Goal: Task Accomplishment & Management: Manage account settings

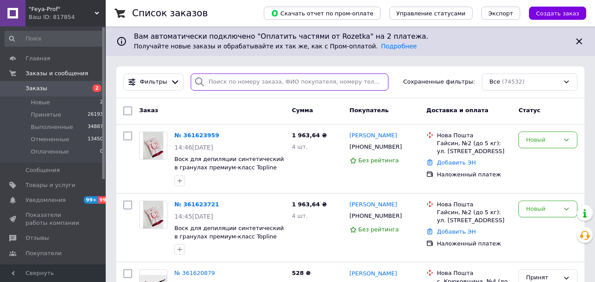
drag, startPoint x: 238, startPoint y: 66, endPoint x: 217, endPoint y: 85, distance: 29.3
paste input "096613"
type input "096613"
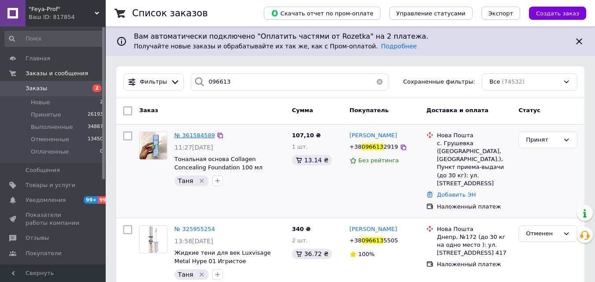
click at [182, 135] on span "№ 361584589" at bounding box center [194, 135] width 41 height 7
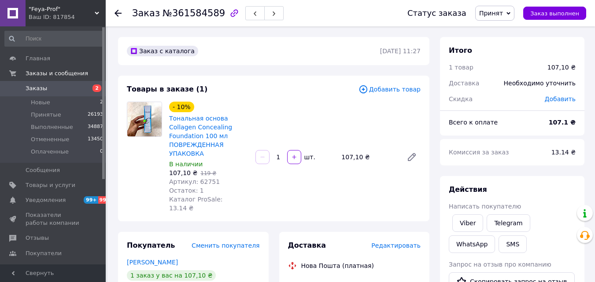
scroll to position [44, 0]
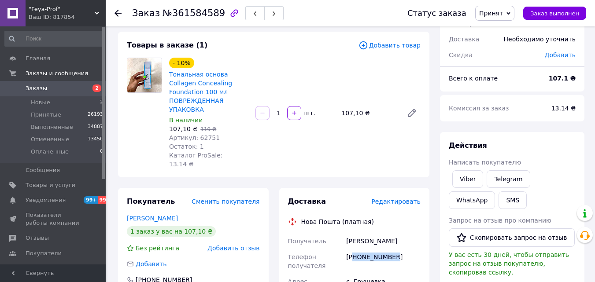
drag, startPoint x: 391, startPoint y: 241, endPoint x: 355, endPoint y: 243, distance: 36.2
click at [355, 249] on div "+380966132919" at bounding box center [383, 261] width 78 height 25
click at [371, 249] on div "+380966132919" at bounding box center [383, 261] width 78 height 25
drag, startPoint x: 401, startPoint y: 237, endPoint x: 359, endPoint y: 239, distance: 42.8
click at [359, 249] on div "+380966132919" at bounding box center [383, 261] width 78 height 25
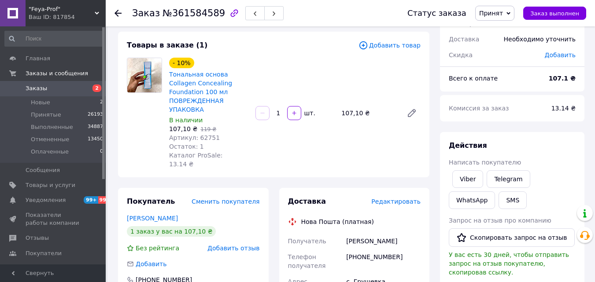
drag, startPoint x: 361, startPoint y: 239, endPoint x: 385, endPoint y: 137, distance: 104.7
click at [385, 137] on div "- 10% Тональная основа Collagen Concealing Foundation 100 мл ПОВРЕЖДЕННАЯ УПАКО…" at bounding box center [295, 113] width 259 height 115
drag, startPoint x: 395, startPoint y: 239, endPoint x: 357, endPoint y: 241, distance: 37.9
click at [357, 249] on div "+380966132919" at bounding box center [383, 261] width 78 height 25
copy div "0966132919"
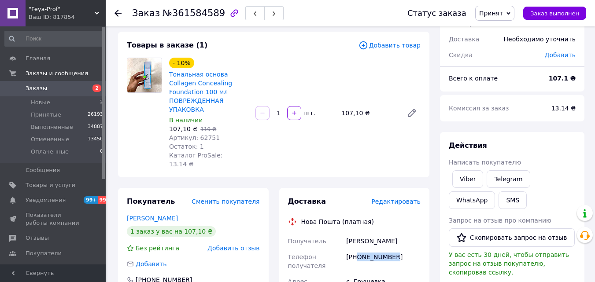
scroll to position [132, 0]
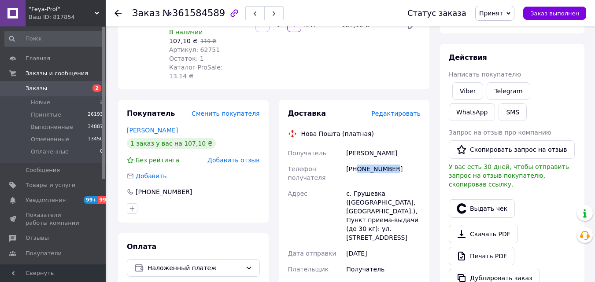
drag, startPoint x: 426, startPoint y: 211, endPoint x: 352, endPoint y: 173, distance: 83.0
copy div "Адрес с. Грушевка (Днепропетровская обл., Криворожский р-н.), Пункт приема-выда…"
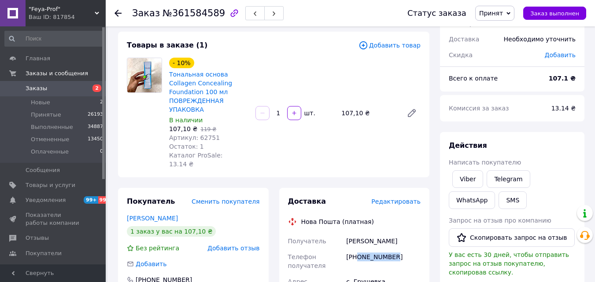
scroll to position [0, 0]
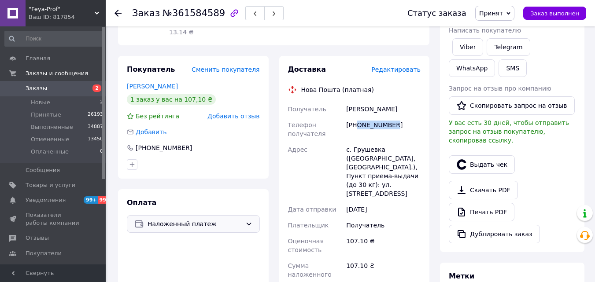
click at [194, 219] on span "Наложенный платеж" at bounding box center [195, 224] width 94 height 10
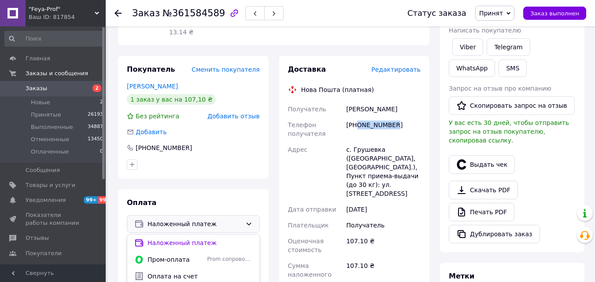
scroll to position [308, 0]
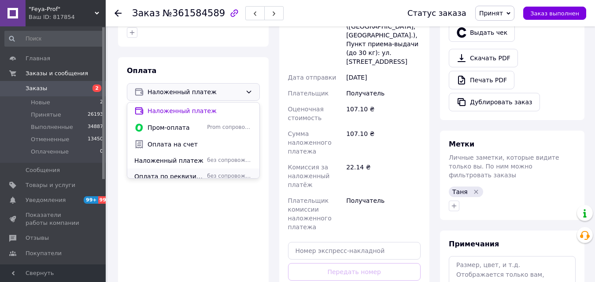
click at [188, 172] on span "Оплата по реквизитам" at bounding box center [168, 176] width 69 height 9
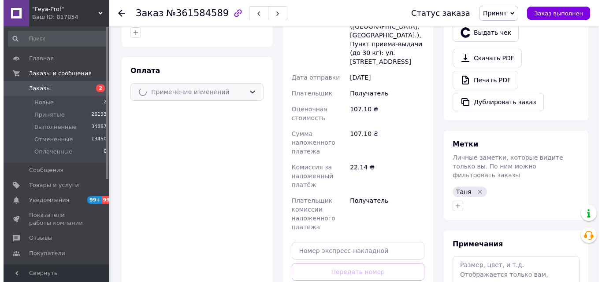
scroll to position [132, 0]
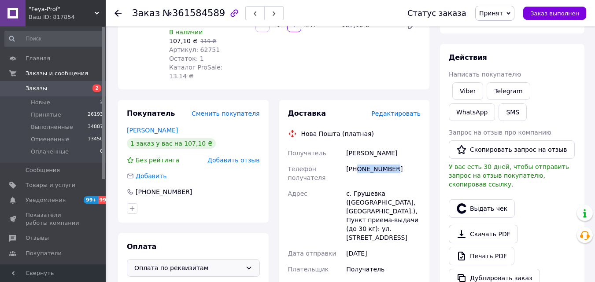
click at [405, 109] on div "Редактировать" at bounding box center [395, 113] width 49 height 9
click at [405, 110] on span "Редактировать" at bounding box center [395, 113] width 49 height 7
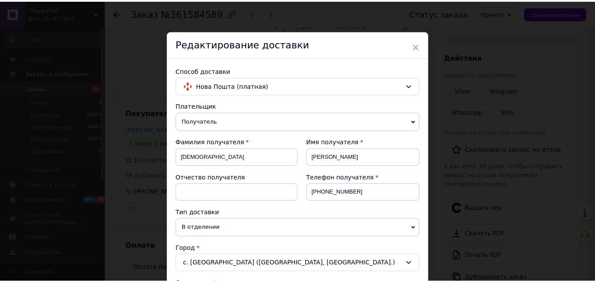
scroll to position [308, 0]
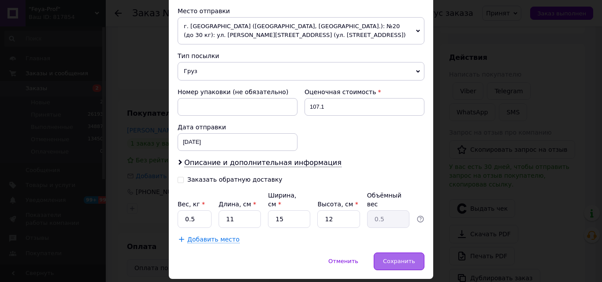
click at [397, 258] on span "Сохранить" at bounding box center [399, 261] width 32 height 7
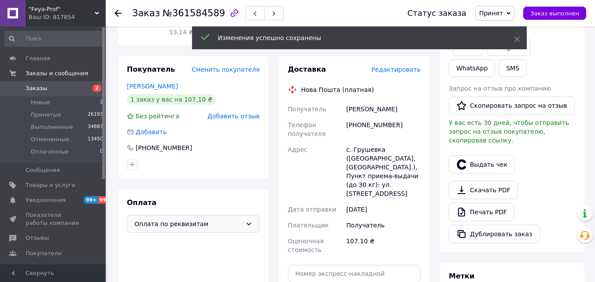
scroll to position [264, 0]
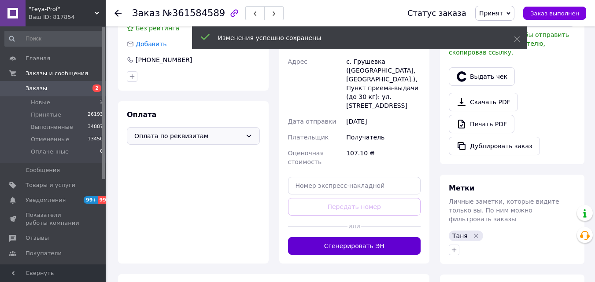
click at [364, 237] on button "Сгенерировать ЭН" at bounding box center [354, 246] width 133 height 18
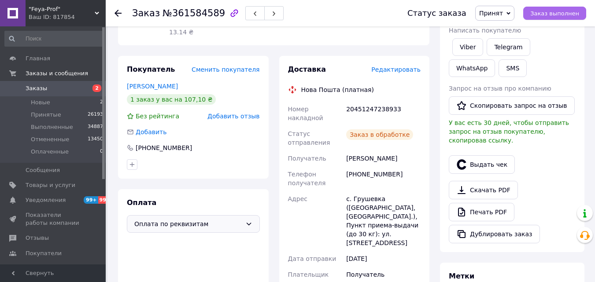
scroll to position [88, 0]
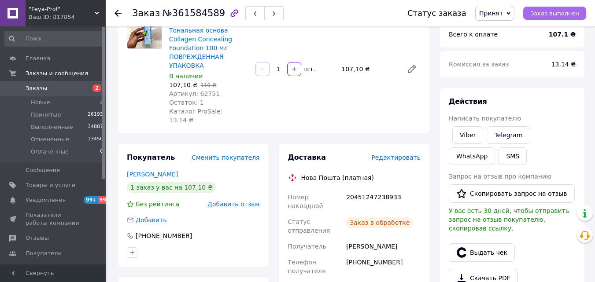
click at [555, 16] on span "Заказ выполнен" at bounding box center [554, 13] width 49 height 7
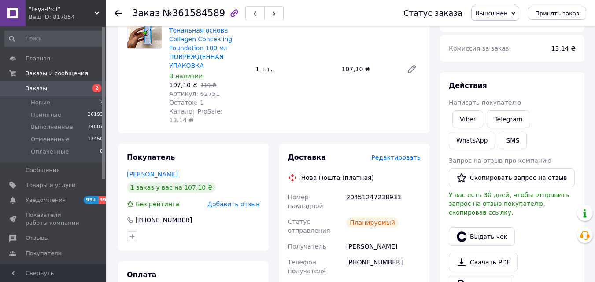
scroll to position [0, 0]
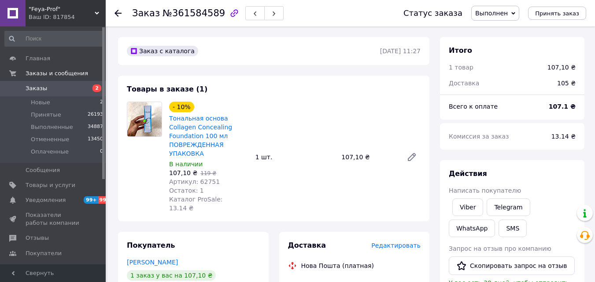
click at [146, 282] on div "Покупатель Дударець Ирина 1 заказ у вас на 107,10 ₴ Без рейтинга Добавить отзыв…" at bounding box center [193, 285] width 151 height 107
click at [208, 130] on link "Тональная основа Collagen Concealing Foundation 100 мл ПОВРЕЖДЕННАЯ УПАКОВКА" at bounding box center [200, 136] width 63 height 42
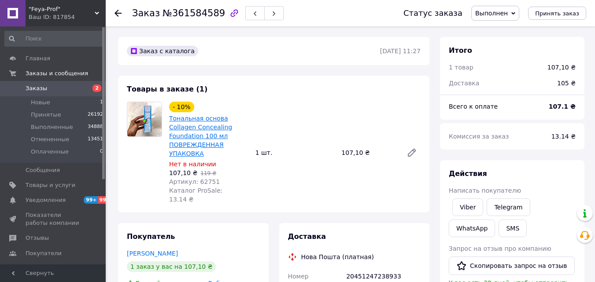
click at [211, 129] on link "Тональная основа Collagen Concealing Foundation 100 мл ПОВРЕЖДЕННАЯ УПАКОВКА" at bounding box center [200, 136] width 63 height 42
click at [67, 15] on div "Ваш ID: 817854" at bounding box center [67, 17] width 77 height 8
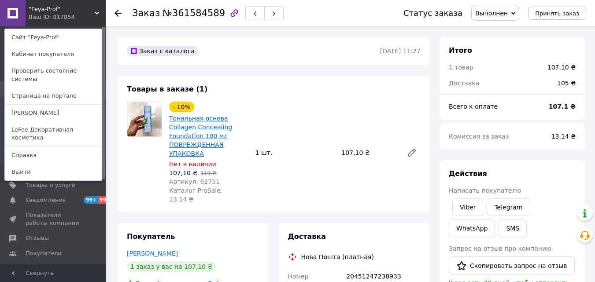
click at [210, 121] on link "Тональная основа Collagen Concealing Foundation 100 мл ПОВРЕЖДЕННАЯ УПАКОВКА" at bounding box center [200, 136] width 63 height 42
click at [55, 105] on link "[PERSON_NAME]" at bounding box center [53, 113] width 97 height 17
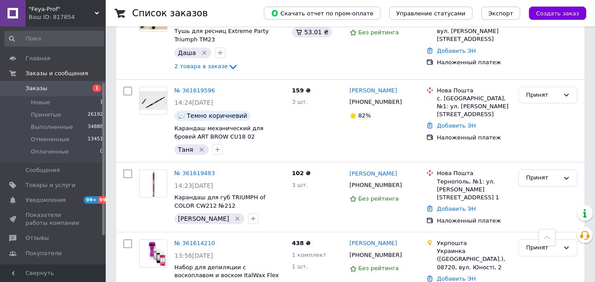
scroll to position [88, 0]
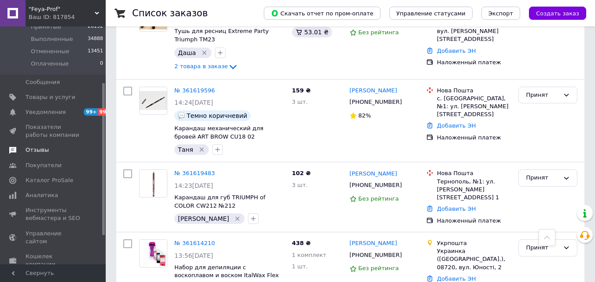
click at [44, 147] on span "Отзывы" at bounding box center [37, 150] width 23 height 8
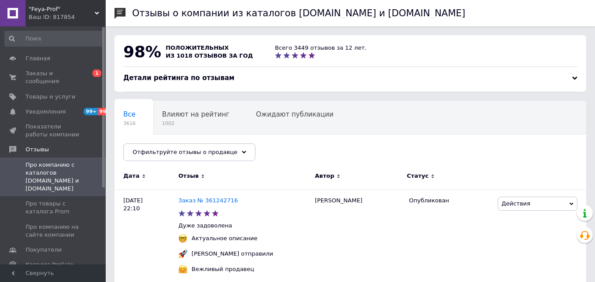
click at [67, 11] on span ""Feya-Prof"" at bounding box center [62, 9] width 66 height 8
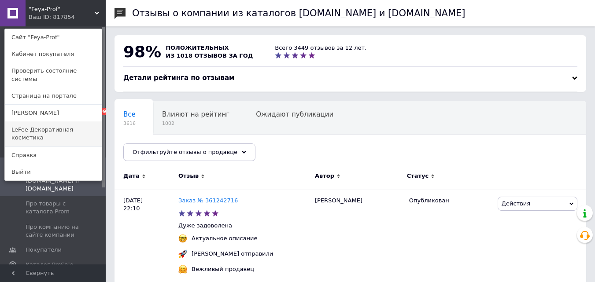
click at [48, 122] on link "LeFee Декоративная косметика" at bounding box center [53, 134] width 97 height 25
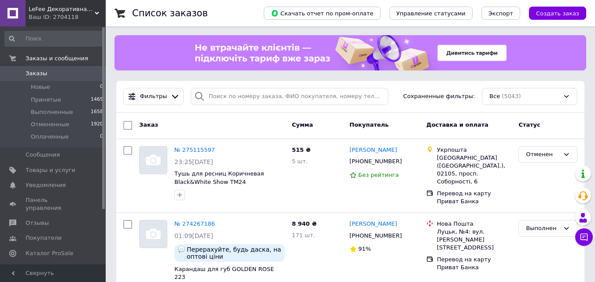
click at [57, 10] on span "LeFee Декоративная косметика" at bounding box center [62, 9] width 66 height 8
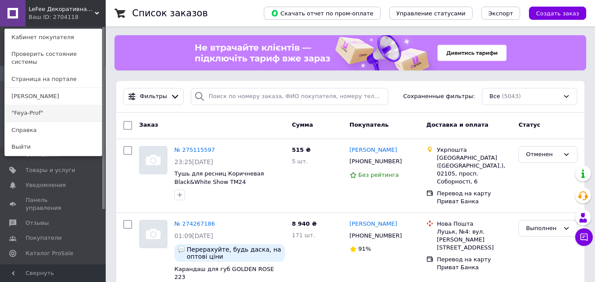
click at [43, 105] on link ""Feya-Prof"" at bounding box center [53, 113] width 97 height 17
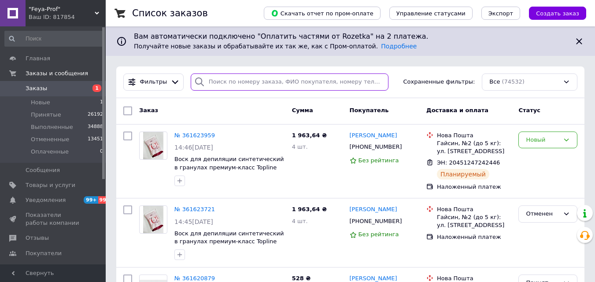
click at [213, 81] on input "search" at bounding box center [290, 82] width 198 height 17
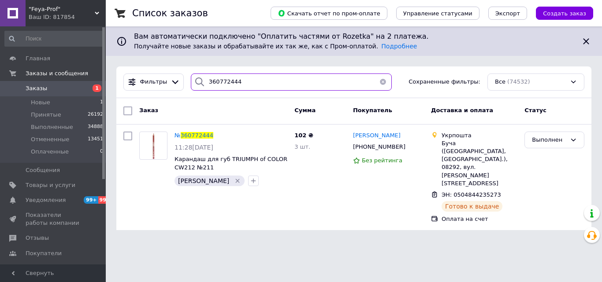
click at [233, 79] on input "360772444" at bounding box center [291, 82] width 201 height 17
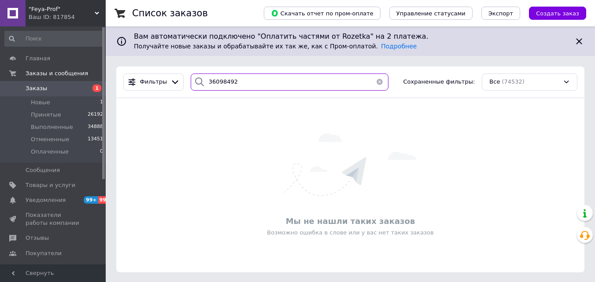
type input "360984920"
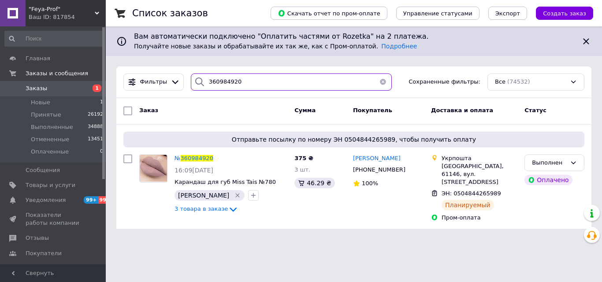
drag, startPoint x: 240, startPoint y: 81, endPoint x: 184, endPoint y: 85, distance: 56.5
click at [187, 90] on div "360984920" at bounding box center [291, 82] width 208 height 17
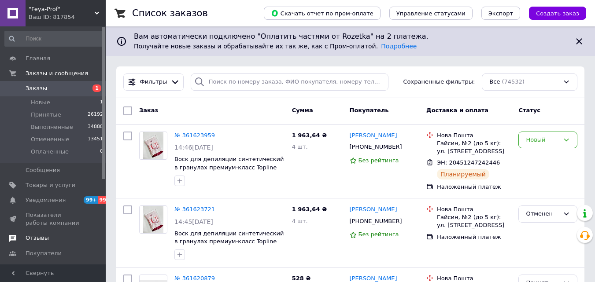
click at [52, 243] on link "Отзывы" at bounding box center [54, 238] width 108 height 15
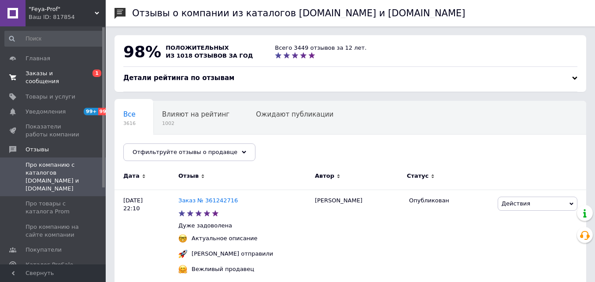
click at [35, 71] on span "Заказы и сообщения" at bounding box center [54, 78] width 56 height 16
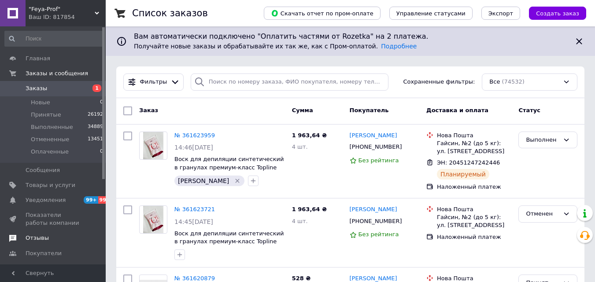
click at [45, 241] on span "Отзывы" at bounding box center [37, 238] width 23 height 8
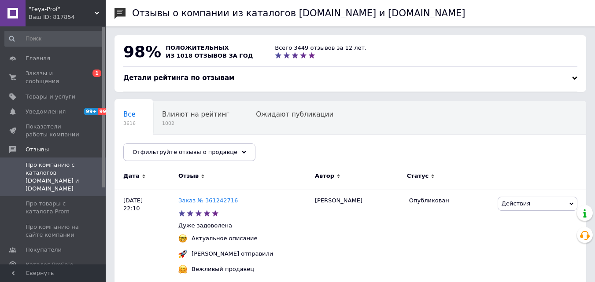
click at [63, 6] on span ""Feya-Prof"" at bounding box center [62, 9] width 66 height 8
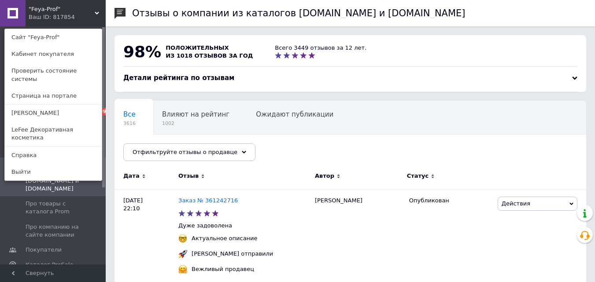
click at [53, 105] on link "[PERSON_NAME]" at bounding box center [53, 113] width 97 height 17
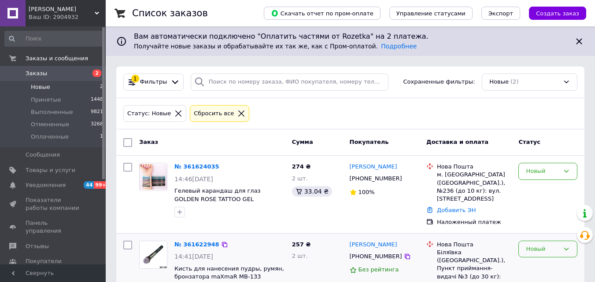
scroll to position [37, 0]
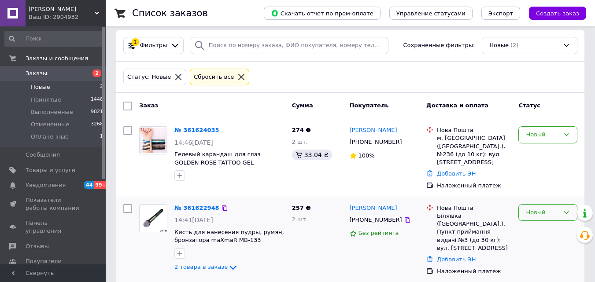
click at [557, 208] on div "Новый" at bounding box center [542, 212] width 33 height 9
click at [543, 225] on li "Принят" at bounding box center [548, 231] width 58 height 16
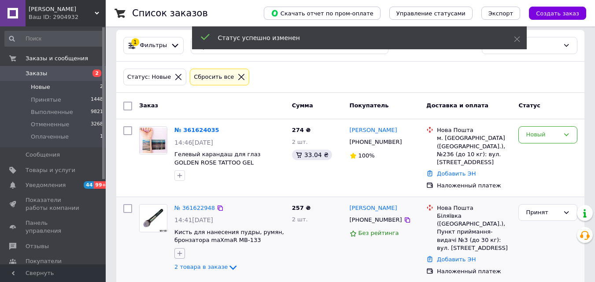
click at [181, 250] on icon "button" at bounding box center [179, 253] width 7 height 7
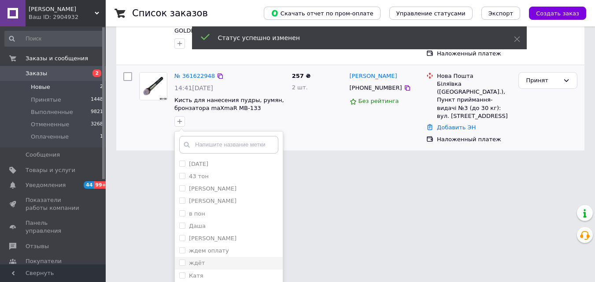
scroll to position [198, 0]
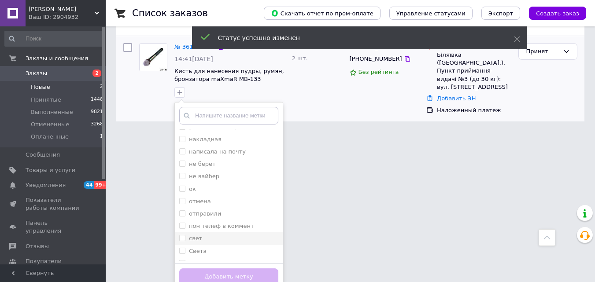
click at [204, 235] on div "свет" at bounding box center [228, 239] width 99 height 8
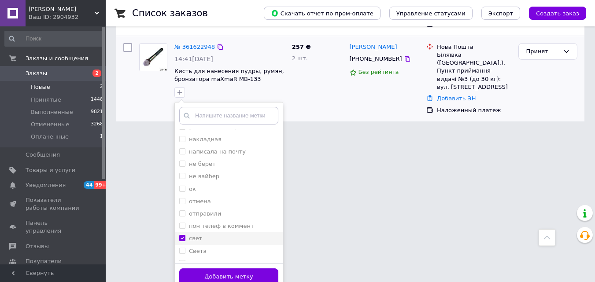
scroll to position [178, 0]
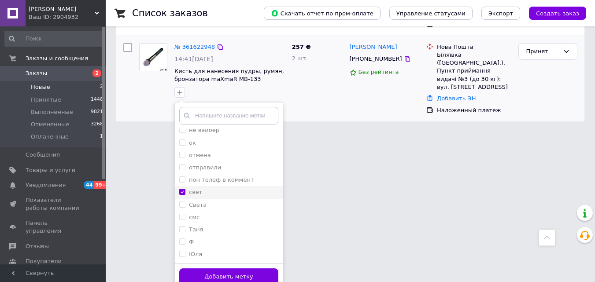
click at [199, 189] on label "свет" at bounding box center [195, 192] width 13 height 7
checkbox input "false"
click at [204, 226] on div "Таня" at bounding box center [228, 230] width 99 height 8
checkbox input "true"
click at [218, 273] on button "Добавить метку" at bounding box center [228, 277] width 99 height 17
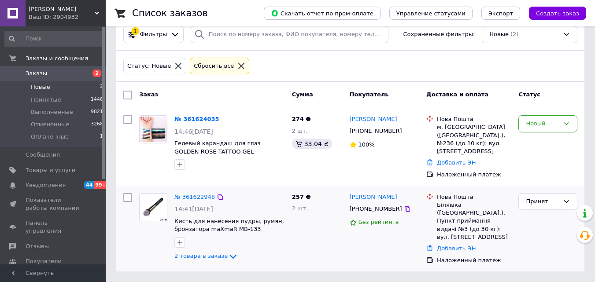
scroll to position [37, 0]
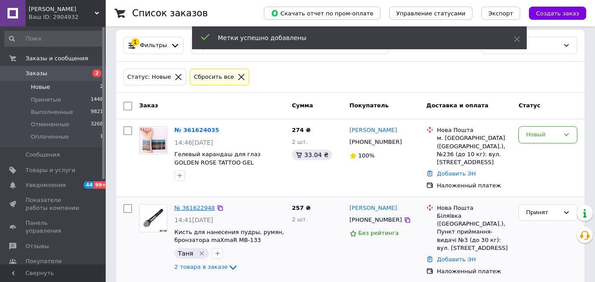
click at [202, 205] on link "№ 361622948" at bounding box center [194, 208] width 41 height 7
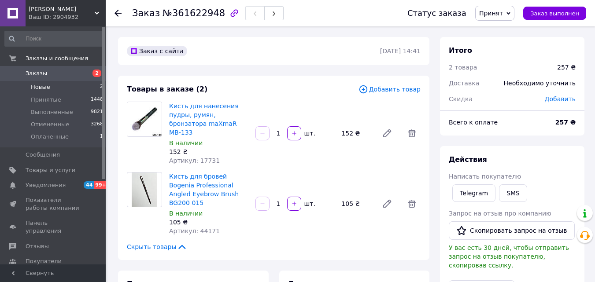
click at [62, 89] on li "Новые 2" at bounding box center [54, 87] width 108 height 12
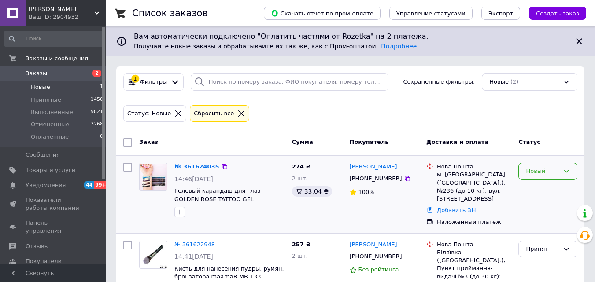
click at [551, 176] on div "Новый" at bounding box center [542, 171] width 33 height 9
click at [541, 188] on li "Принят" at bounding box center [548, 190] width 58 height 16
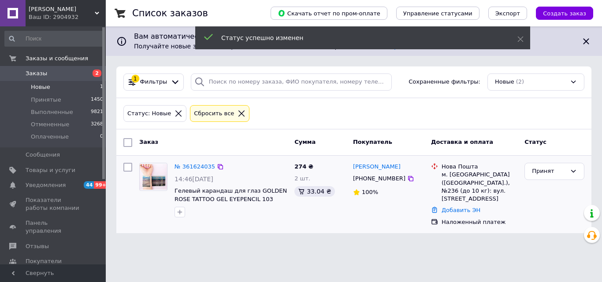
click at [173, 212] on div at bounding box center [180, 212] width 14 height 14
click at [180, 213] on icon "button" at bounding box center [180, 212] width 5 height 5
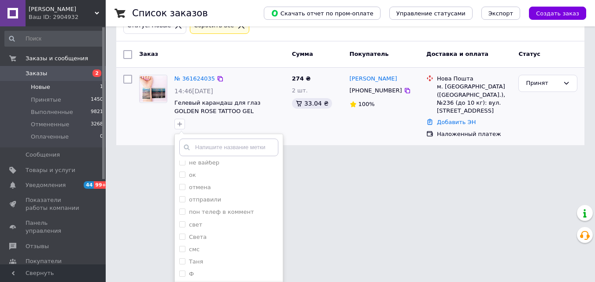
scroll to position [128, 0]
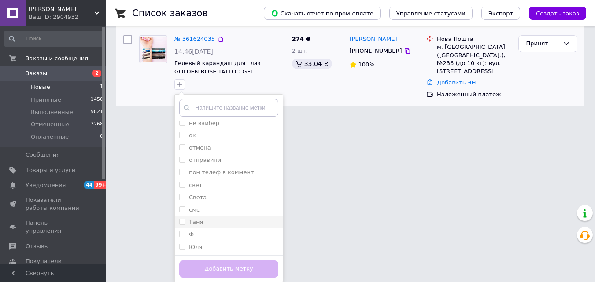
click at [203, 219] on div "Таня" at bounding box center [228, 222] width 99 height 8
checkbox input "true"
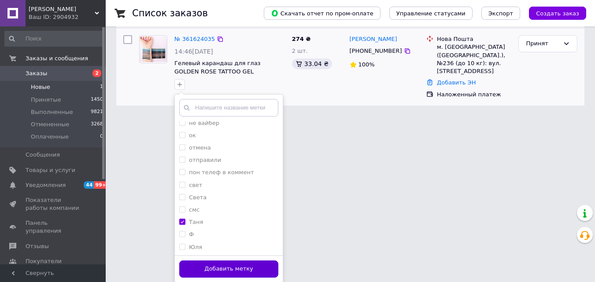
click at [226, 270] on button "Добавить метку" at bounding box center [228, 269] width 99 height 17
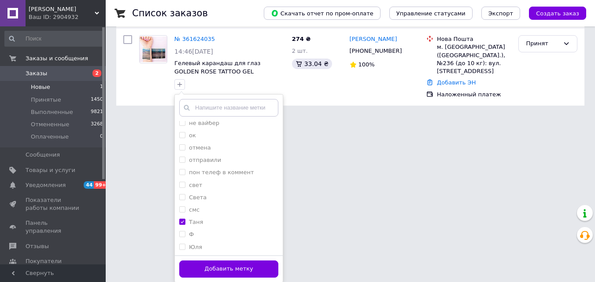
scroll to position [0, 0]
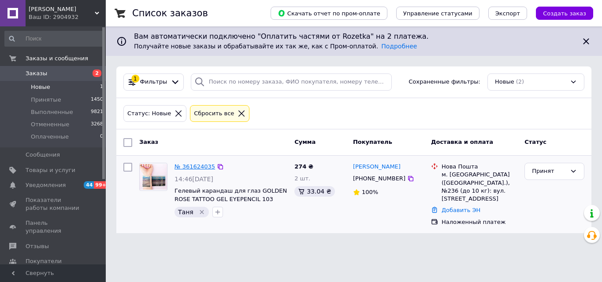
click at [195, 170] on link "№ 361624035" at bounding box center [194, 166] width 41 height 7
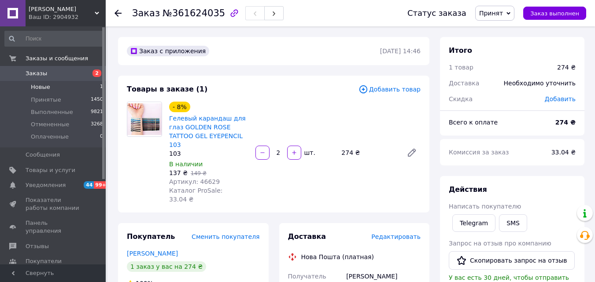
click at [49, 89] on li "Новые 1" at bounding box center [54, 87] width 108 height 12
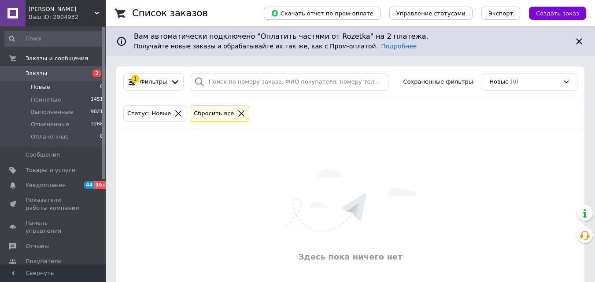
click at [174, 114] on icon at bounding box center [178, 114] width 8 height 8
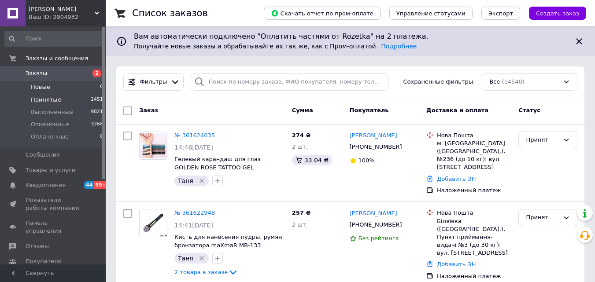
click at [75, 102] on li "Принятые 1451" at bounding box center [54, 100] width 108 height 12
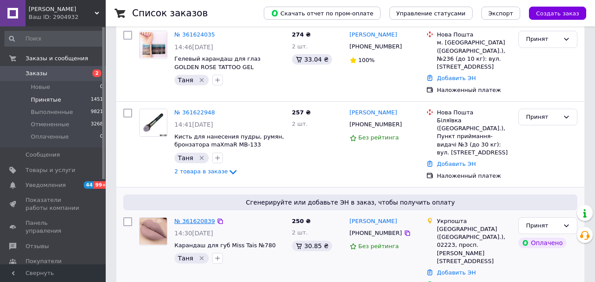
click at [201, 218] on link "№ 361620839" at bounding box center [194, 221] width 41 height 7
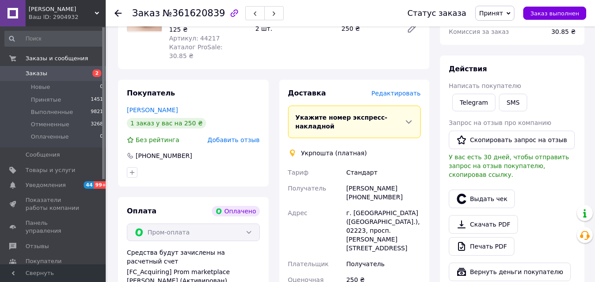
scroll to position [176, 0]
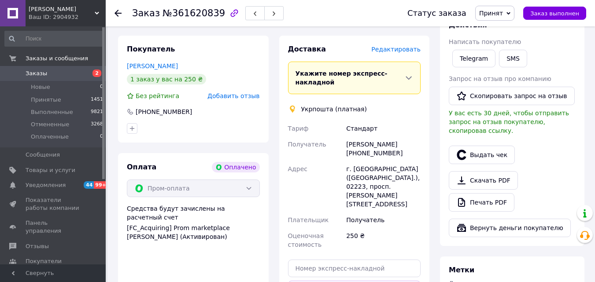
drag, startPoint x: 400, startPoint y: 148, endPoint x: 361, endPoint y: 146, distance: 38.8
click at [357, 150] on div "Александр Ереденко +380951257582" at bounding box center [383, 149] width 78 height 25
copy div "0951257582"
drag, startPoint x: 345, startPoint y: 162, endPoint x: 362, endPoint y: 170, distance: 17.9
click at [362, 170] on div "г. Киев (Киевская обл.), 02223, просп. Романа Шухевича, 2А" at bounding box center [383, 186] width 78 height 51
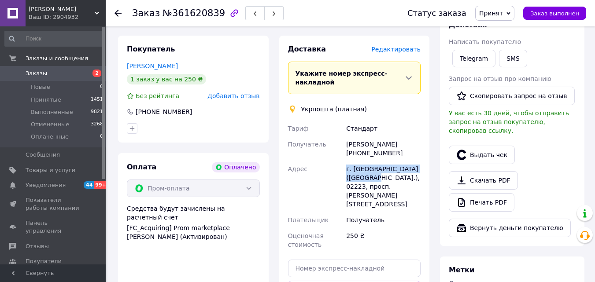
copy div "г. Киев (Киевская обл.), 02223"
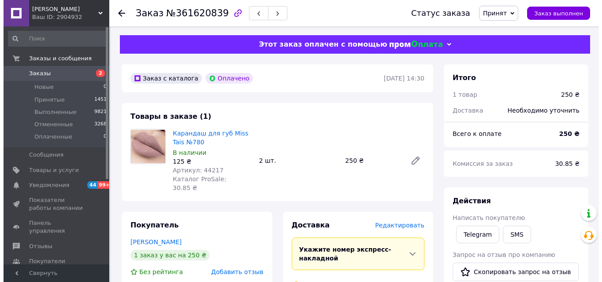
scroll to position [44, 0]
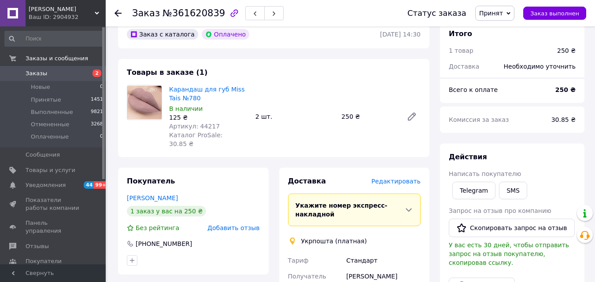
click at [405, 178] on div "Доставка Редактировать" at bounding box center [354, 182] width 133 height 10
click at [403, 178] on span "Редактировать" at bounding box center [395, 181] width 49 height 7
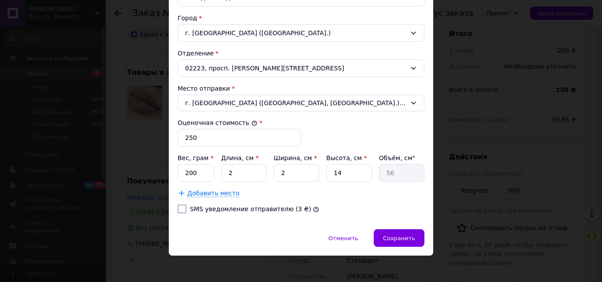
scroll to position [269, 0]
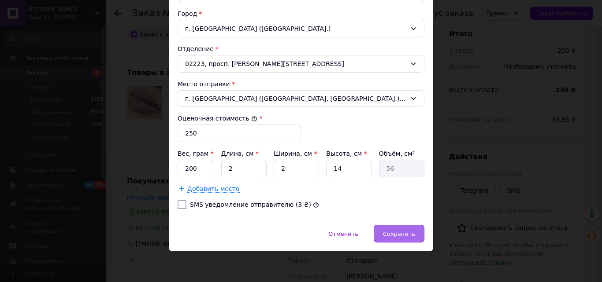
click at [393, 235] on span "Сохранить" at bounding box center [399, 234] width 32 height 7
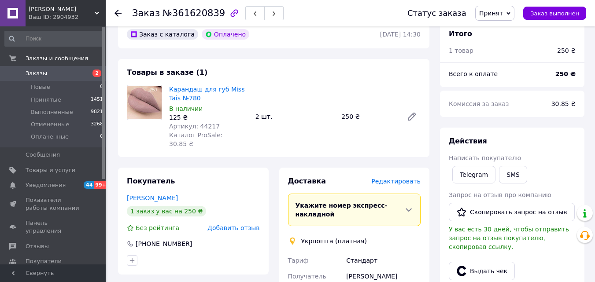
click at [394, 178] on span "Редактировать" at bounding box center [395, 181] width 49 height 7
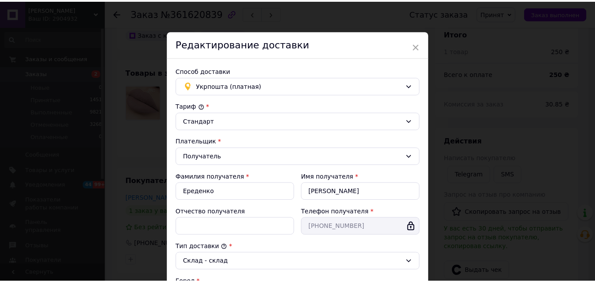
scroll to position [264, 0]
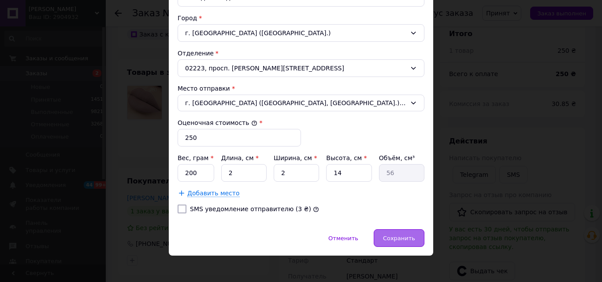
click at [405, 244] on div "Сохранить" at bounding box center [399, 239] width 51 height 18
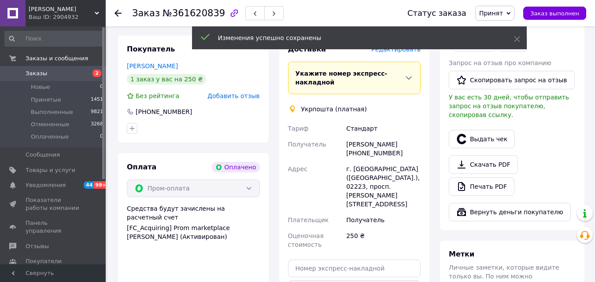
scroll to position [220, 0]
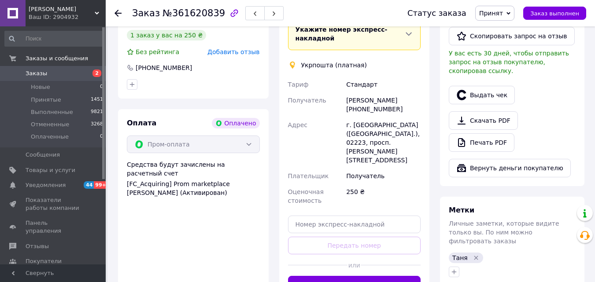
click at [368, 255] on div at bounding box center [391, 266] width 60 height 22
click at [370, 276] on button "Создать ярлык" at bounding box center [354, 285] width 133 height 18
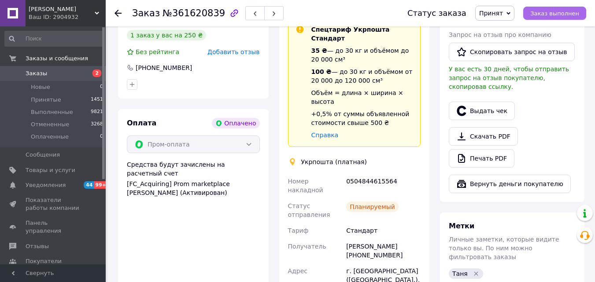
click at [576, 12] on span "Заказ выполнен" at bounding box center [554, 13] width 49 height 7
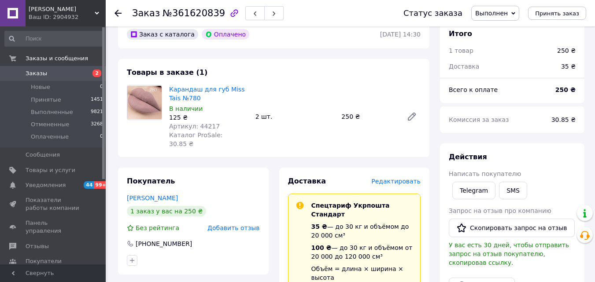
scroll to position [0, 0]
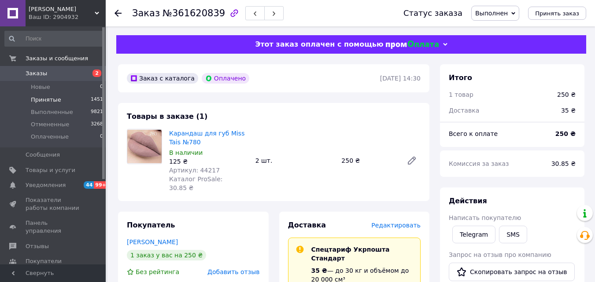
click at [41, 95] on li "Принятые 1451" at bounding box center [54, 100] width 108 height 12
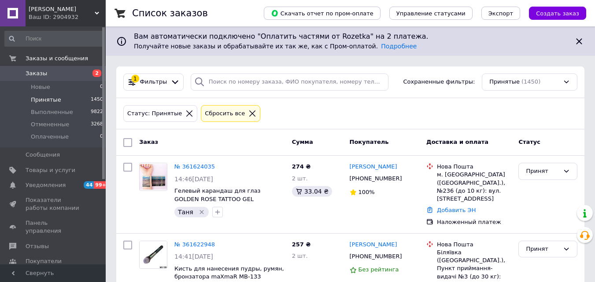
click at [55, 11] on span "[PERSON_NAME]" at bounding box center [62, 9] width 66 height 8
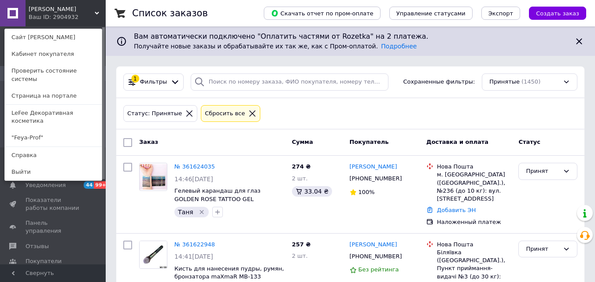
click at [60, 130] on link ""Feya-Prof"" at bounding box center [53, 138] width 97 height 17
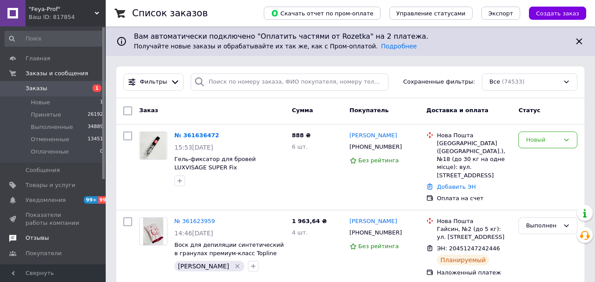
click at [41, 241] on span "Отзывы" at bounding box center [37, 238] width 23 height 8
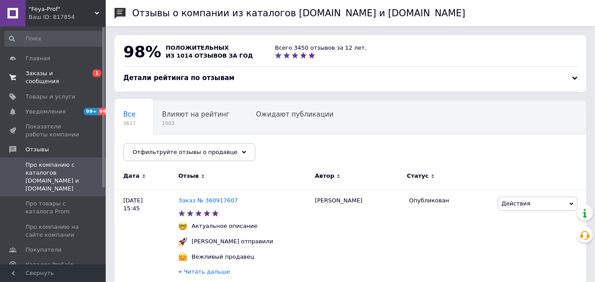
click at [37, 67] on link "Заказы и сообщения 0 1" at bounding box center [54, 77] width 108 height 23
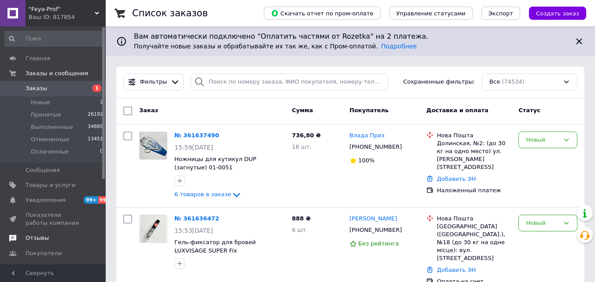
click at [44, 239] on span "Отзывы" at bounding box center [37, 238] width 23 height 8
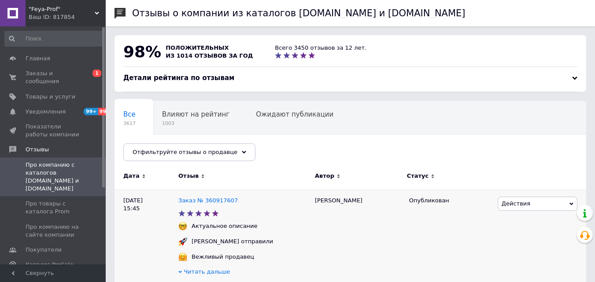
scroll to position [132, 0]
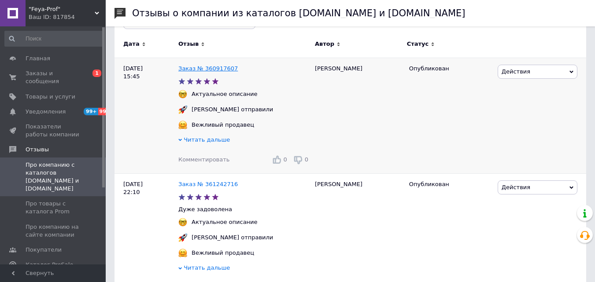
click at [215, 68] on link "Заказ № 360917607" at bounding box center [207, 68] width 59 height 7
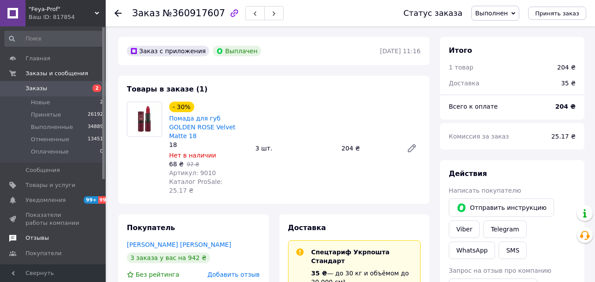
click at [53, 239] on span "Отзывы" at bounding box center [54, 238] width 56 height 8
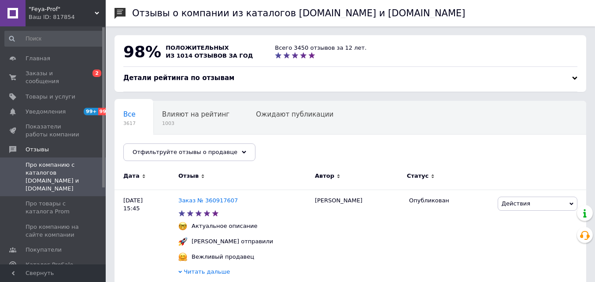
click at [65, 11] on span ""Feya-Prof"" at bounding box center [62, 9] width 66 height 8
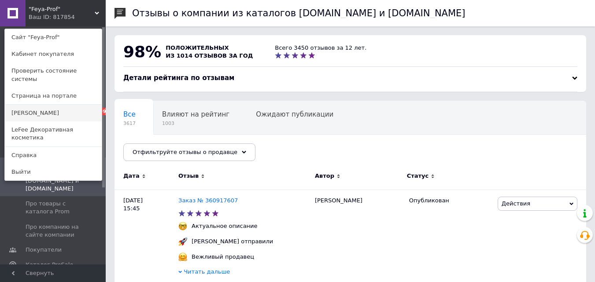
click at [49, 106] on link "[PERSON_NAME]" at bounding box center [53, 113] width 97 height 17
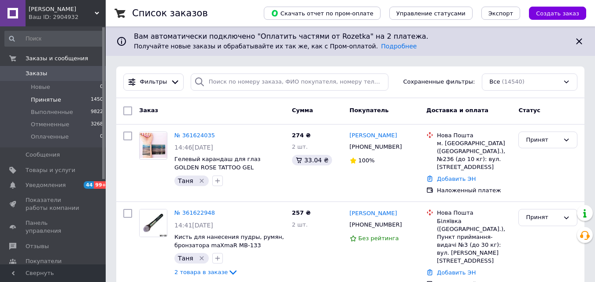
click at [58, 102] on li "Принятые 1450" at bounding box center [54, 100] width 108 height 12
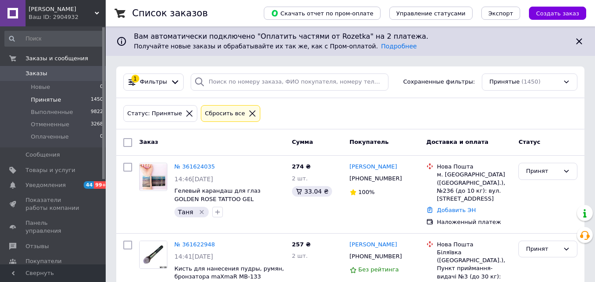
click at [51, 15] on div "Ваш ID: 2904932" at bounding box center [67, 17] width 77 height 8
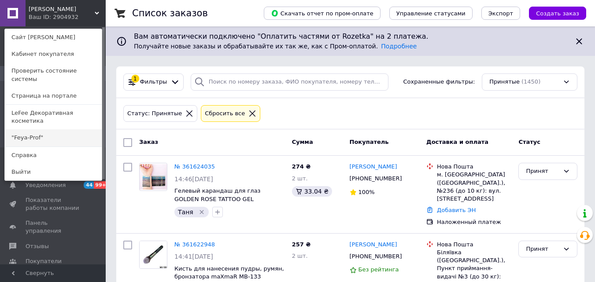
click at [48, 130] on link ""Feya-Prof"" at bounding box center [53, 138] width 97 height 17
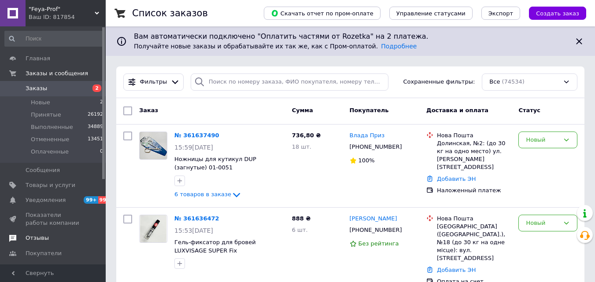
click at [47, 241] on span "Отзывы" at bounding box center [54, 238] width 56 height 8
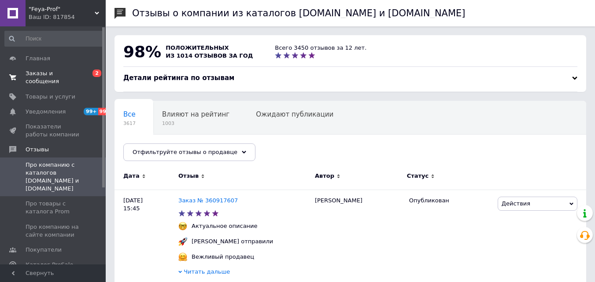
click at [74, 68] on link "Заказы и сообщения 0 2" at bounding box center [54, 77] width 108 height 23
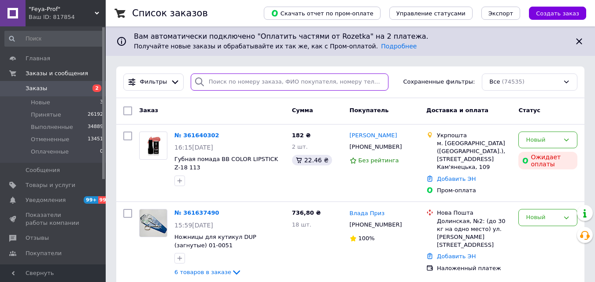
click at [211, 81] on input "search" at bounding box center [290, 82] width 198 height 17
type input "ц"
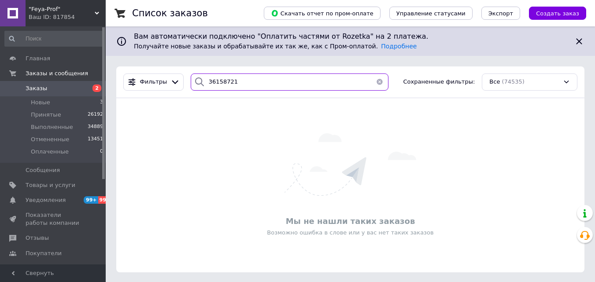
type input "361587213"
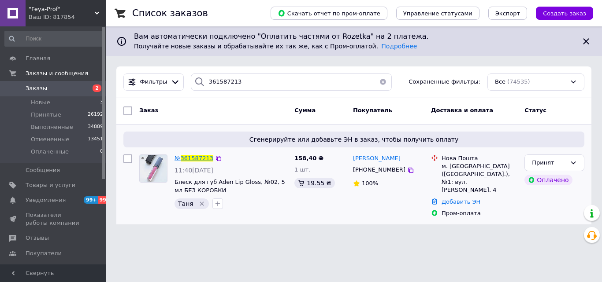
click at [204, 156] on span "361587213" at bounding box center [197, 158] width 33 height 7
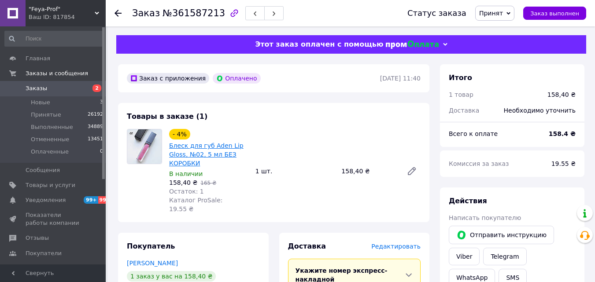
click at [192, 145] on link "Блеск для губ Aden Lip Gloss, №02, 5 мл БЕЗ КОРОБКИ" at bounding box center [206, 154] width 74 height 25
click at [81, 19] on div "Ваш ID: 817854" at bounding box center [67, 17] width 77 height 8
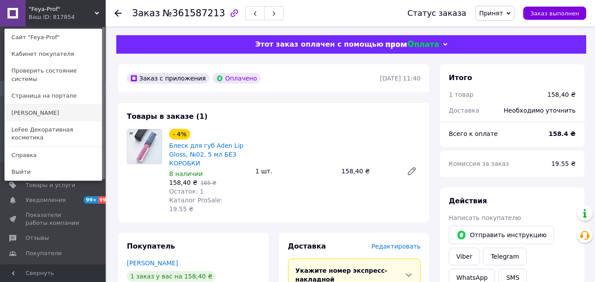
click at [52, 110] on link "[PERSON_NAME]" at bounding box center [53, 113] width 97 height 17
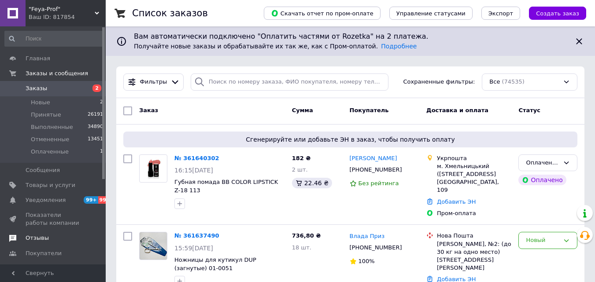
click at [55, 239] on span "Отзывы" at bounding box center [54, 238] width 56 height 8
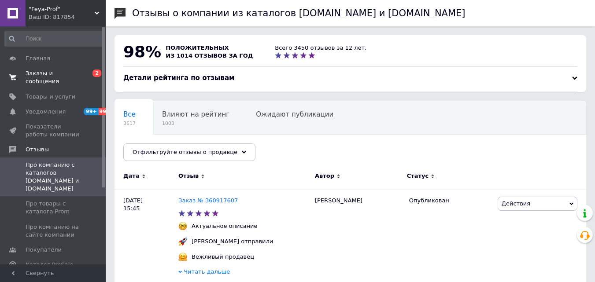
click at [52, 78] on span "Заказы и сообщения" at bounding box center [54, 78] width 56 height 16
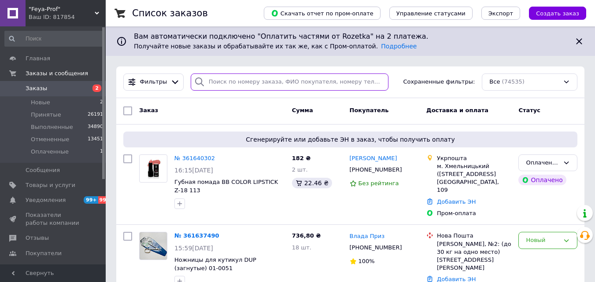
click at [228, 83] on input "search" at bounding box center [290, 82] width 198 height 17
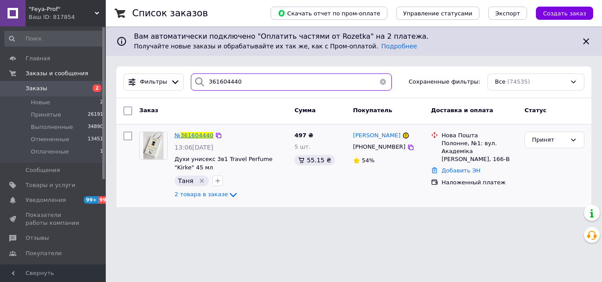
type input "361604440"
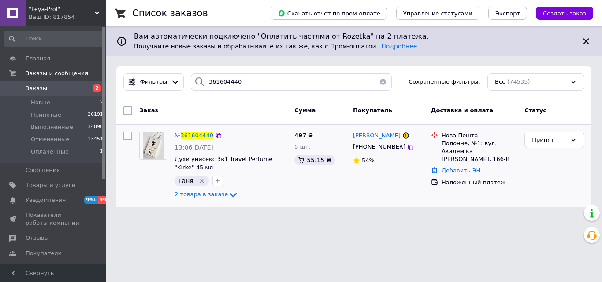
click at [196, 133] on span "361604440" at bounding box center [197, 135] width 33 height 7
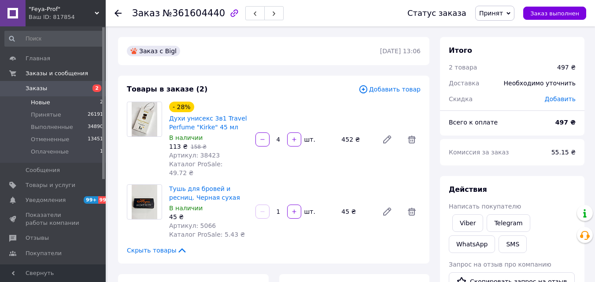
click at [76, 104] on li "Новые 2" at bounding box center [54, 102] width 108 height 12
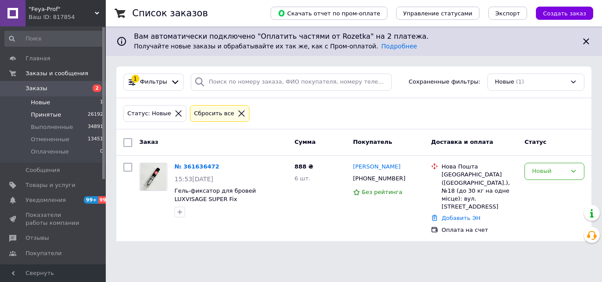
click at [69, 115] on li "Принятые 26192" at bounding box center [54, 115] width 108 height 12
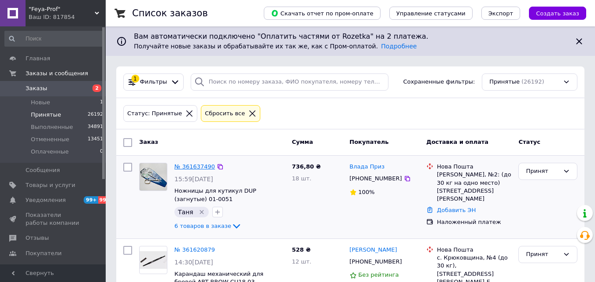
click at [195, 164] on link "№ 361637490" at bounding box center [194, 166] width 41 height 7
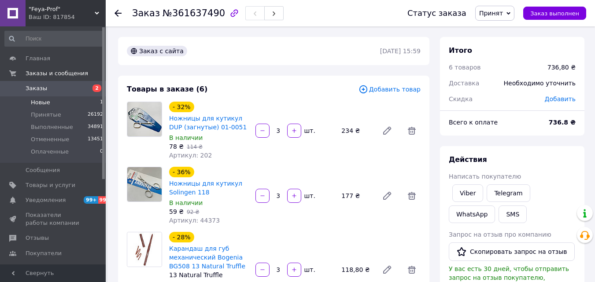
click at [70, 106] on li "Новые 1" at bounding box center [54, 102] width 108 height 12
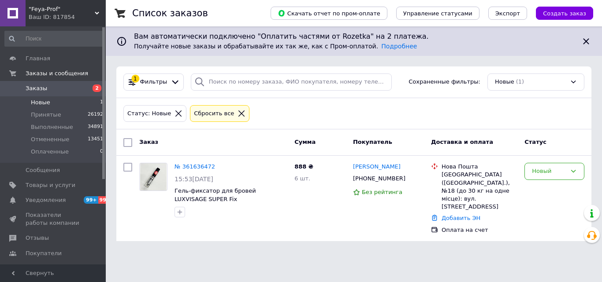
click at [174, 111] on icon at bounding box center [178, 114] width 8 height 8
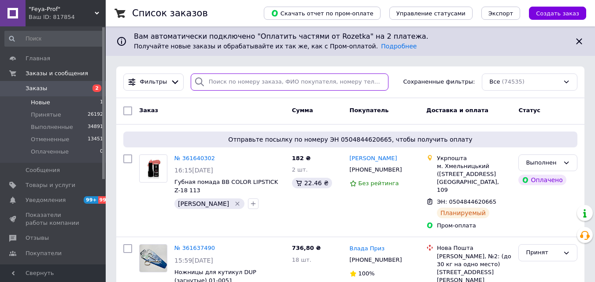
click at [220, 85] on input "search" at bounding box center [290, 82] width 198 height 17
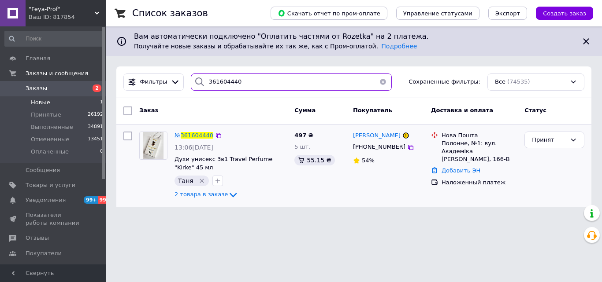
type input "361604440"
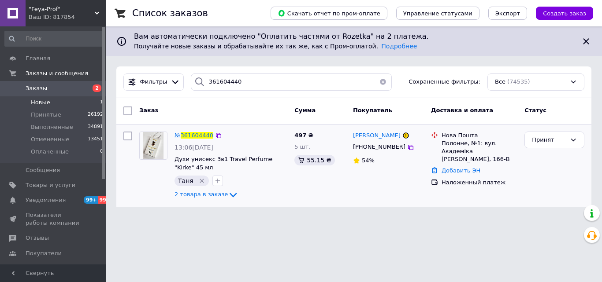
click at [189, 134] on span "361604440" at bounding box center [197, 135] width 33 height 7
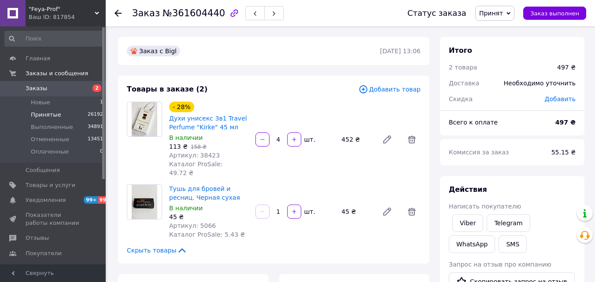
click at [82, 120] on li "Принятые 26192" at bounding box center [54, 115] width 108 height 12
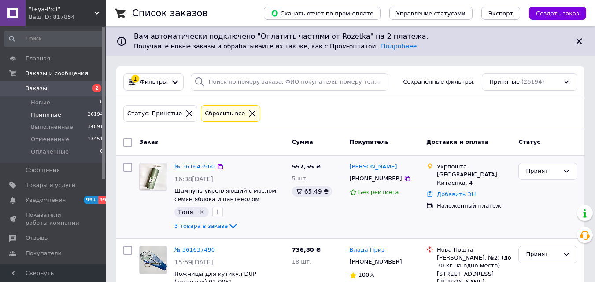
click at [187, 167] on link "№ 361643960" at bounding box center [194, 166] width 41 height 7
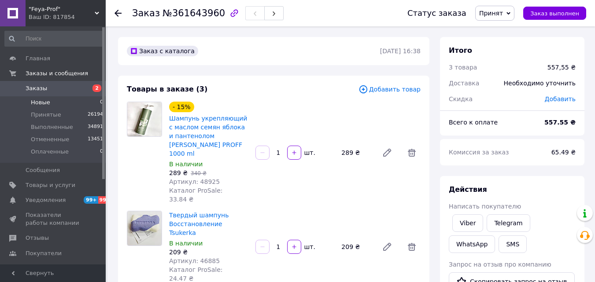
click at [62, 107] on li "Новые 0" at bounding box center [54, 102] width 108 height 12
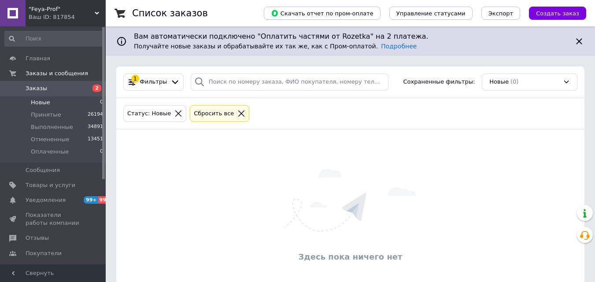
click at [175, 116] on icon at bounding box center [178, 114] width 8 height 8
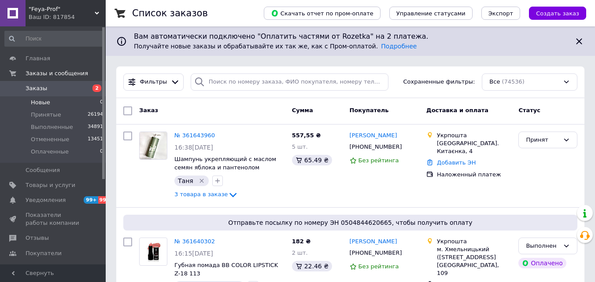
click at [230, 72] on div "Фильтры Сохраненные фильтры: Все (74536)" at bounding box center [350, 83] width 468 height 32
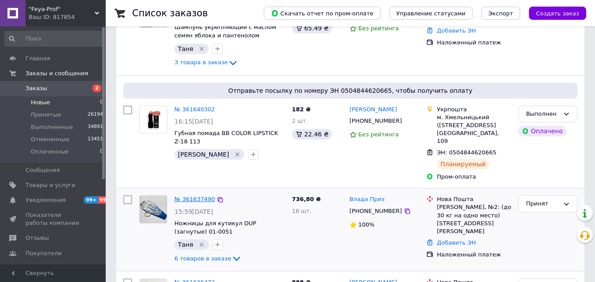
click at [194, 196] on link "№ 361637490" at bounding box center [194, 199] width 41 height 7
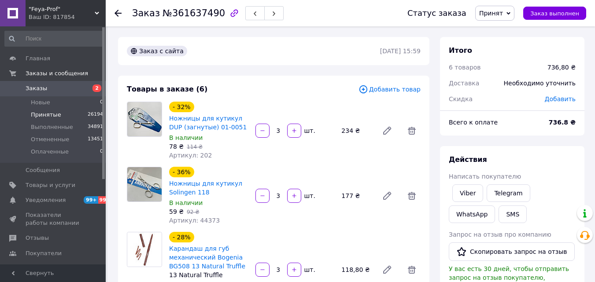
click at [55, 117] on span "Принятые" at bounding box center [46, 115] width 30 height 8
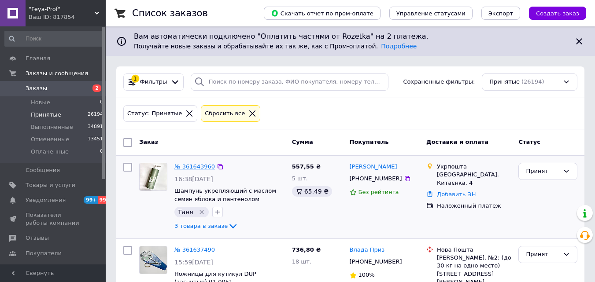
click at [197, 170] on link "№ 361643960" at bounding box center [194, 166] width 41 height 7
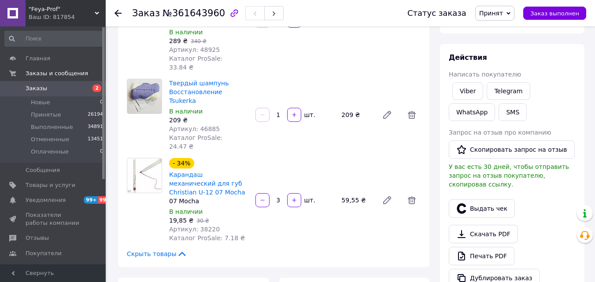
scroll to position [220, 0]
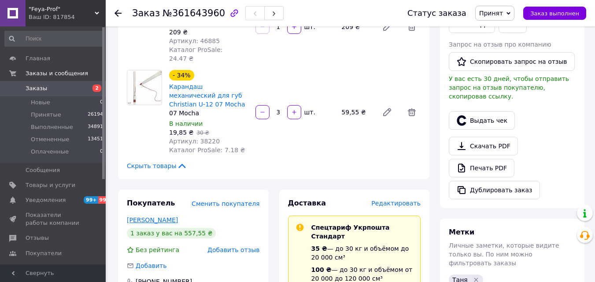
click at [167, 217] on link "Черткова Вікторія" at bounding box center [152, 220] width 51 height 7
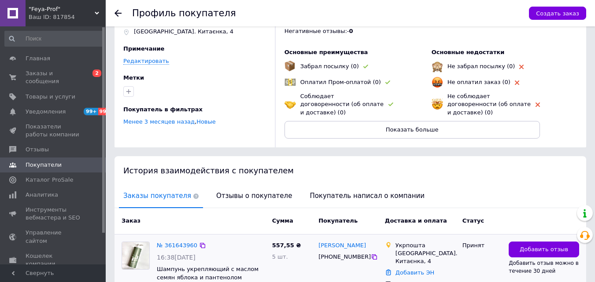
scroll to position [106, 0]
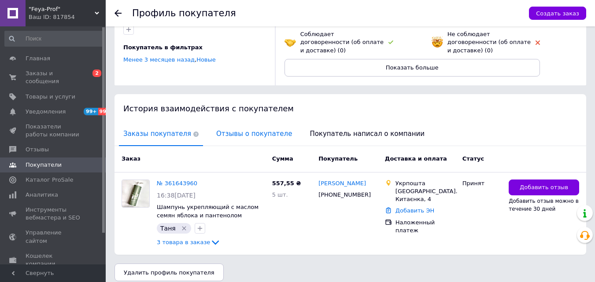
click at [227, 124] on span "Отзывы о покупателе" at bounding box center [254, 134] width 85 height 22
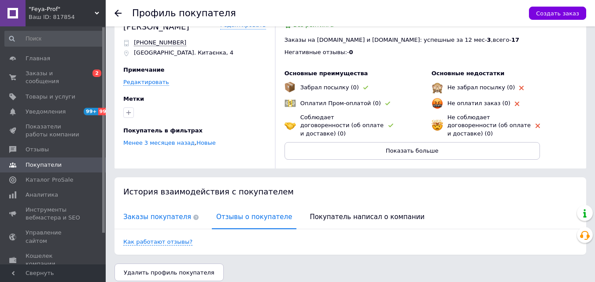
click at [169, 208] on span "Заказы покупателя" at bounding box center [161, 217] width 84 height 22
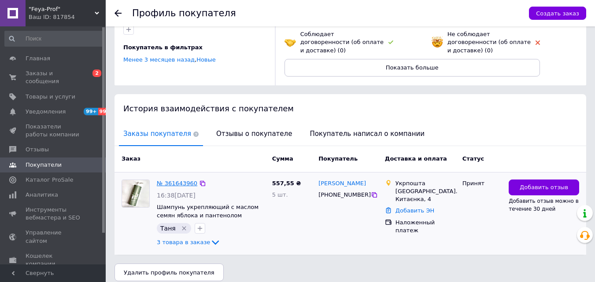
click at [181, 180] on link "№ 361643960" at bounding box center [177, 183] width 41 height 7
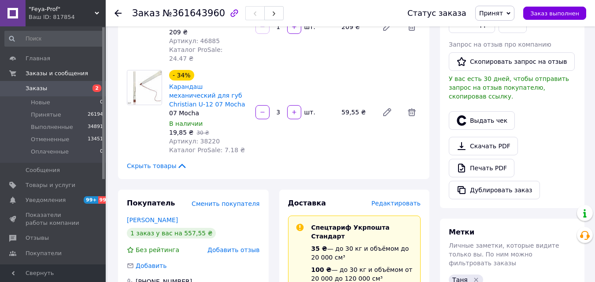
scroll to position [44, 0]
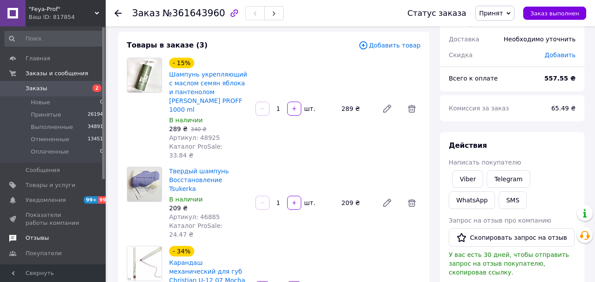
click at [54, 239] on span "Отзывы" at bounding box center [54, 238] width 56 height 8
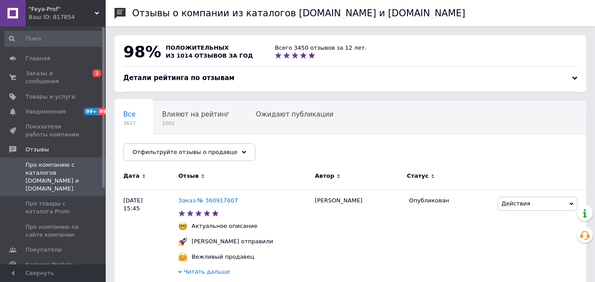
click at [52, 21] on div "Ваш ID: 817854" at bounding box center [67, 17] width 77 height 8
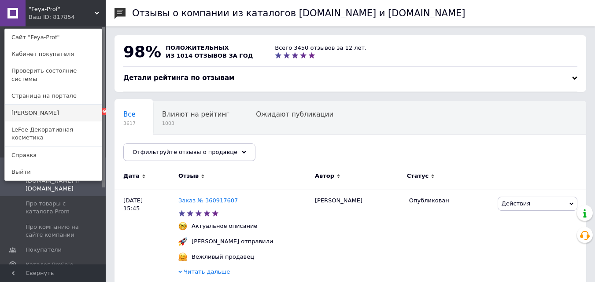
click at [38, 105] on link "[PERSON_NAME]" at bounding box center [53, 113] width 97 height 17
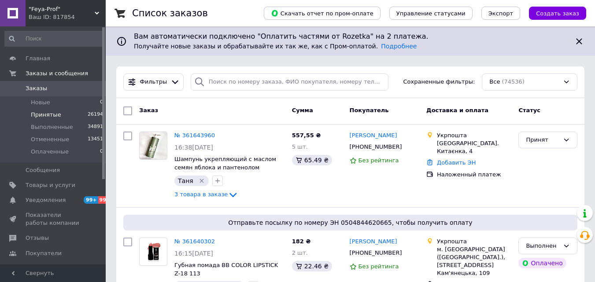
click at [61, 113] on li "Принятые 26194" at bounding box center [54, 115] width 108 height 12
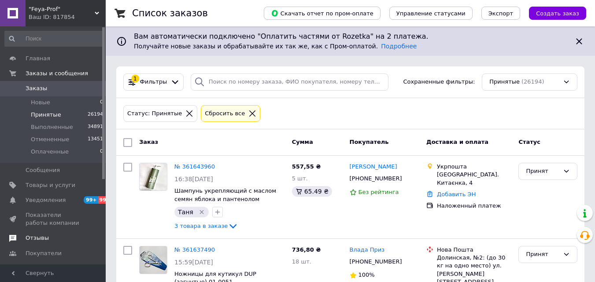
click at [42, 239] on span "Отзывы" at bounding box center [37, 238] width 23 height 8
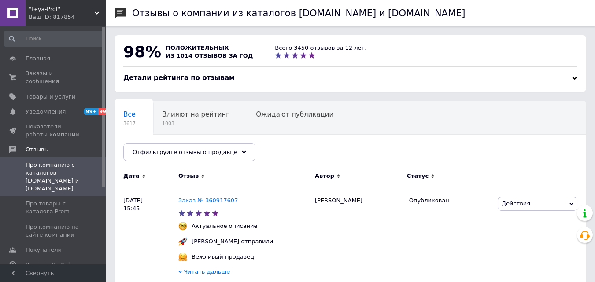
click span ""Feya-Prof""
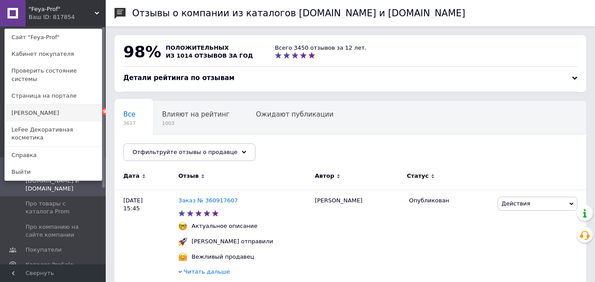
click link "[PERSON_NAME]"
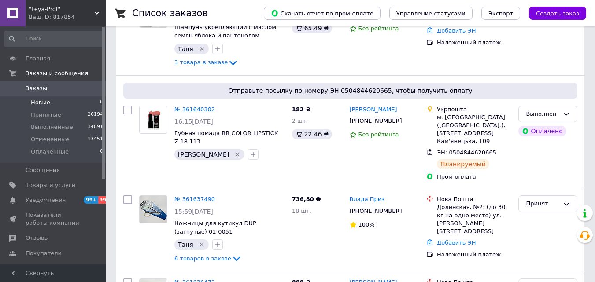
scroll to position [176, 0]
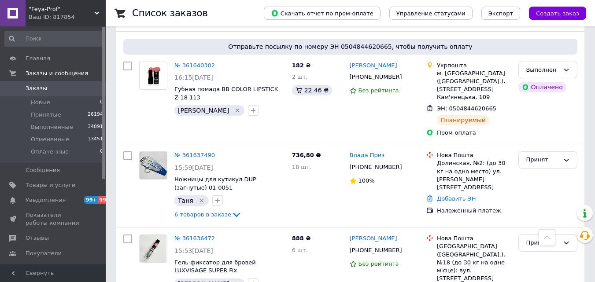
click at [96, 11] on div ""Feya-Prof" Ваш ID: 817854" at bounding box center [66, 13] width 80 height 26
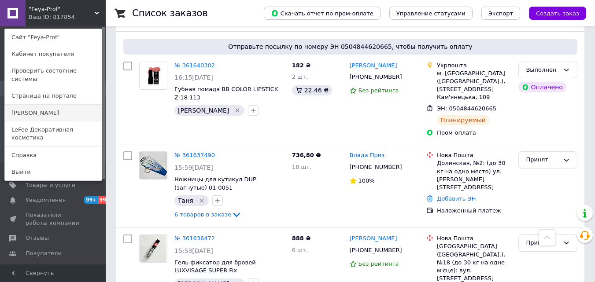
click at [65, 105] on link "[PERSON_NAME]" at bounding box center [53, 113] width 97 height 17
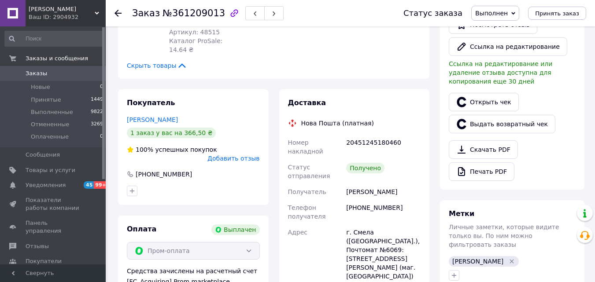
scroll to position [352, 0]
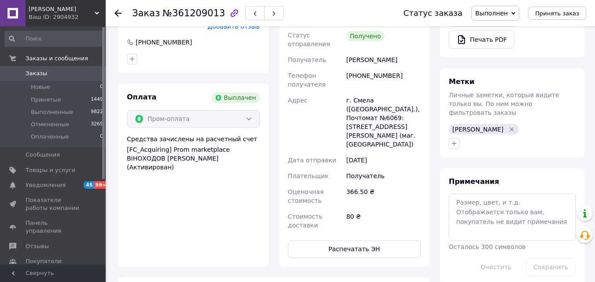
click at [34, 17] on div "Ваш ID: 2904932" at bounding box center [67, 17] width 77 height 8
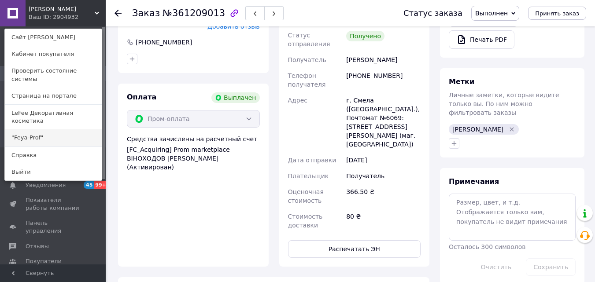
click at [42, 130] on link ""Feya-Prof"" at bounding box center [53, 138] width 97 height 17
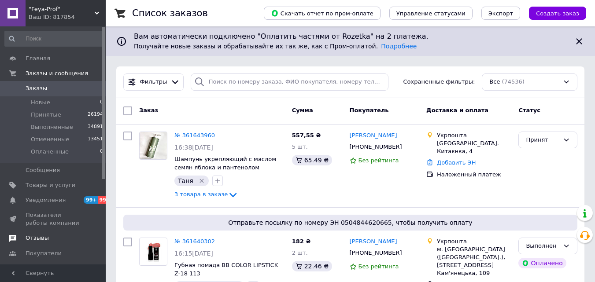
click at [41, 237] on span "Отзывы" at bounding box center [37, 238] width 23 height 8
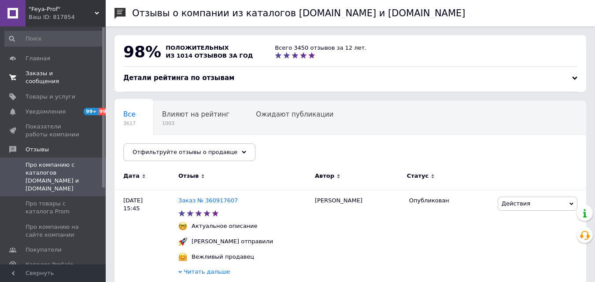
click at [52, 76] on span "Заказы и сообщения" at bounding box center [54, 78] width 56 height 16
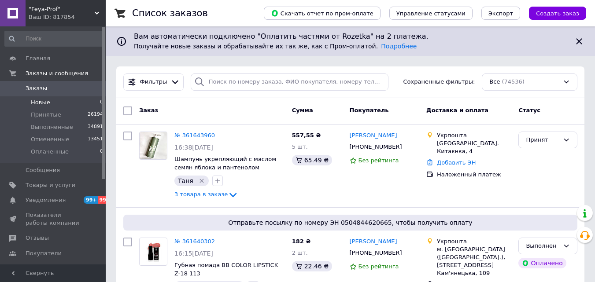
click at [38, 99] on span "Новые" at bounding box center [40, 103] width 19 height 8
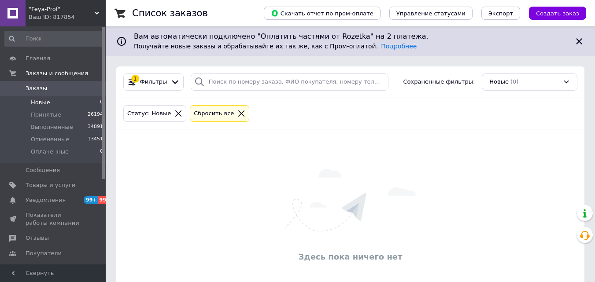
click at [55, 9] on span ""Feya-Prof"" at bounding box center [62, 9] width 66 height 8
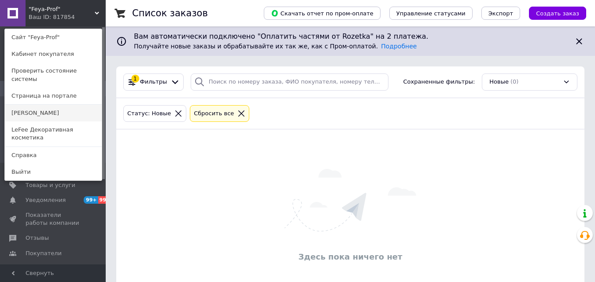
click at [48, 105] on link "[PERSON_NAME]" at bounding box center [53, 113] width 97 height 17
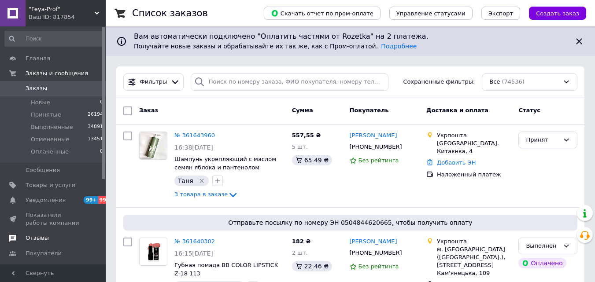
click at [50, 241] on span "Отзывы" at bounding box center [54, 238] width 56 height 8
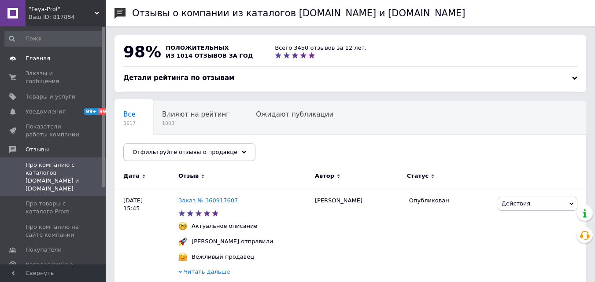
click at [87, 62] on span at bounding box center [93, 59] width 24 height 8
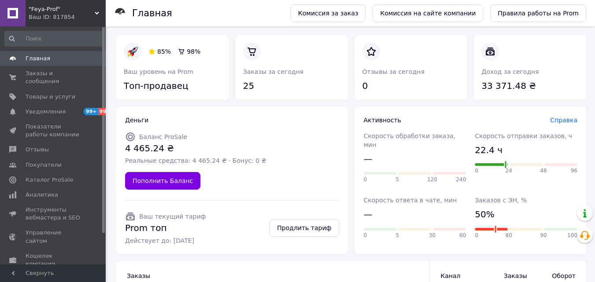
click at [58, 12] on span ""Feya-Prof"" at bounding box center [62, 9] width 66 height 8
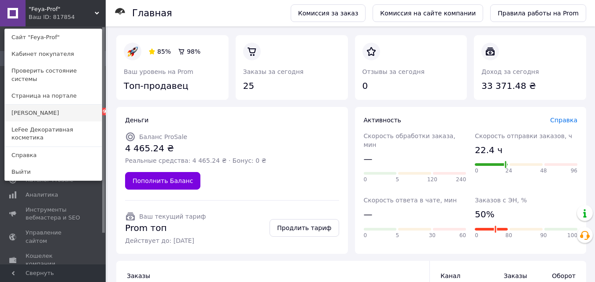
click at [51, 109] on link "[PERSON_NAME]" at bounding box center [53, 113] width 97 height 17
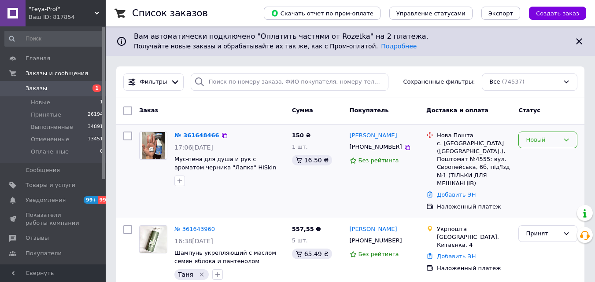
click at [553, 136] on div "Новый" at bounding box center [542, 140] width 33 height 9
click at [552, 152] on li "Принят" at bounding box center [548, 158] width 58 height 16
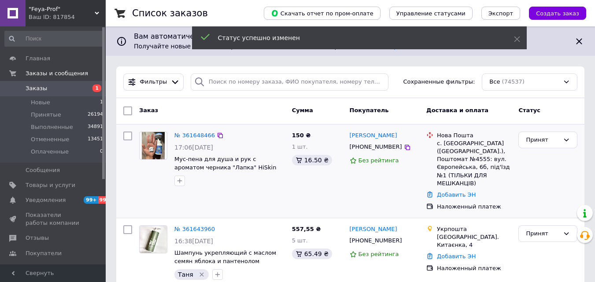
click at [176, 188] on div at bounding box center [180, 181] width 14 height 14
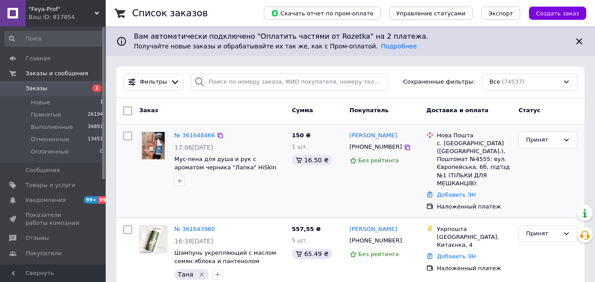
click at [185, 183] on div at bounding box center [180, 181] width 14 height 14
click at [178, 180] on icon "button" at bounding box center [179, 181] width 7 height 7
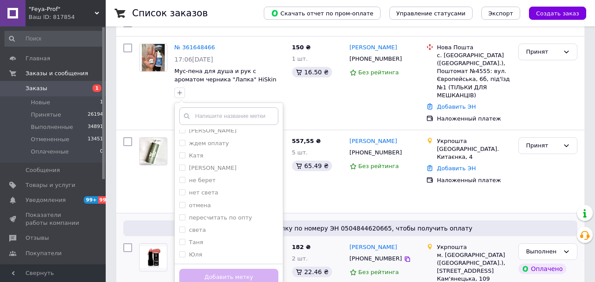
scroll to position [132, 0]
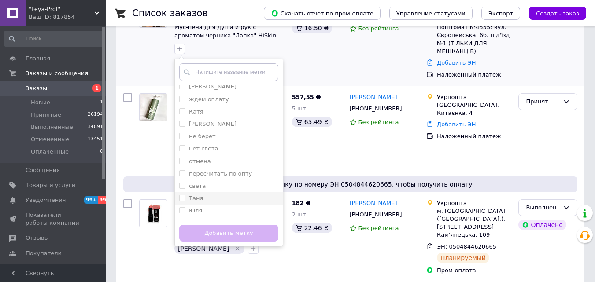
click at [203, 196] on div "Таня" at bounding box center [228, 199] width 99 height 8
checkbox input "true"
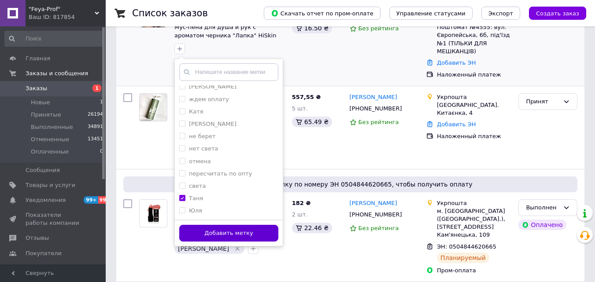
click at [209, 232] on button "Добавить метку" at bounding box center [228, 233] width 99 height 17
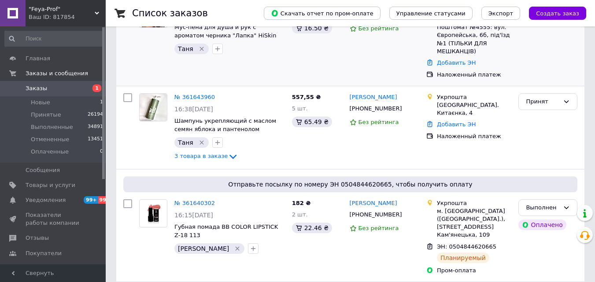
scroll to position [0, 0]
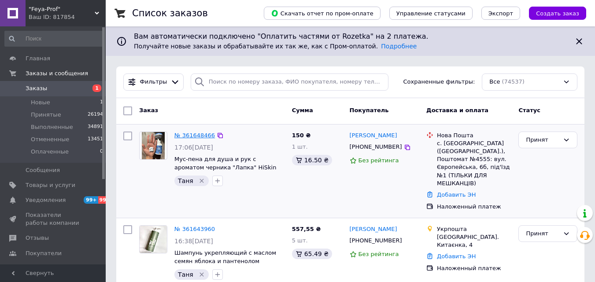
click at [188, 136] on link "№ 361648466" at bounding box center [194, 135] width 41 height 7
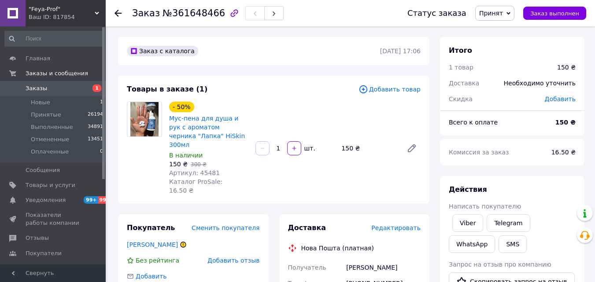
scroll to position [88, 0]
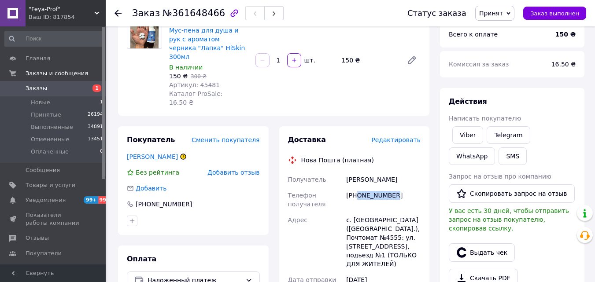
drag, startPoint x: 394, startPoint y: 175, endPoint x: 359, endPoint y: 178, distance: 35.4
click at [356, 188] on div "[PHONE_NUMBER]" at bounding box center [383, 200] width 78 height 25
copy div "0982858431"
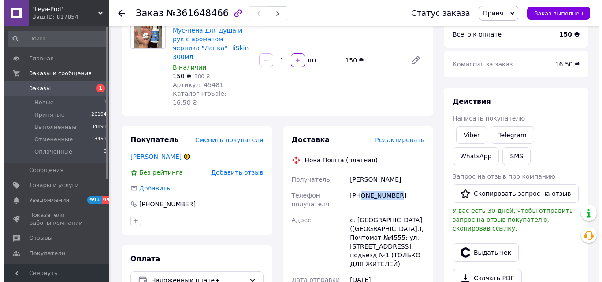
scroll to position [0, 0]
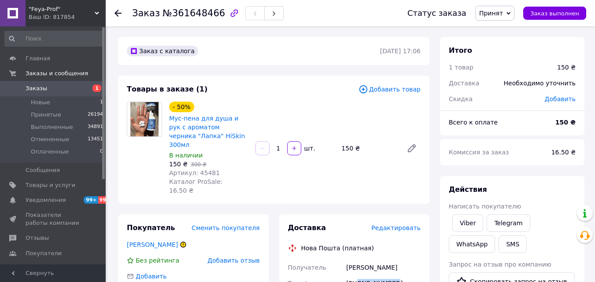
click at [405, 225] on span "Редактировать" at bounding box center [395, 228] width 49 height 7
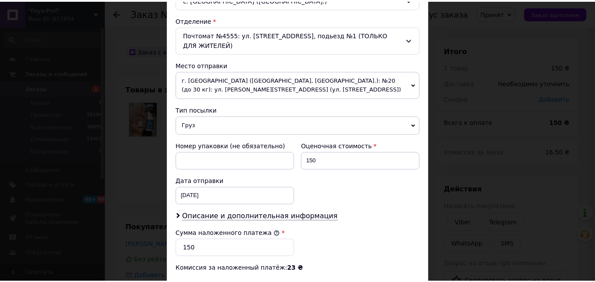
scroll to position [399, 0]
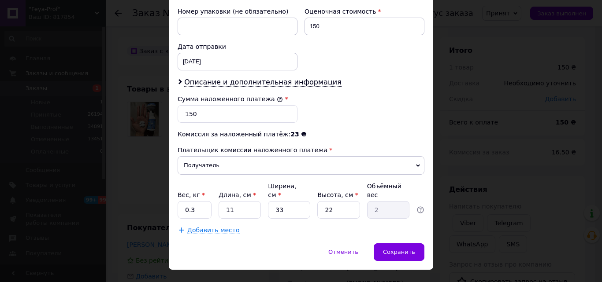
click at [186, 95] on div "Сумма наложенного платежа *" at bounding box center [238, 99] width 120 height 9
click at [186, 105] on input "150" at bounding box center [238, 114] width 120 height 18
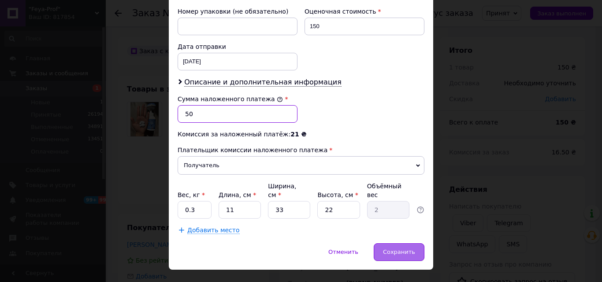
type input "50"
click at [419, 244] on div "Сохранить" at bounding box center [399, 253] width 51 height 18
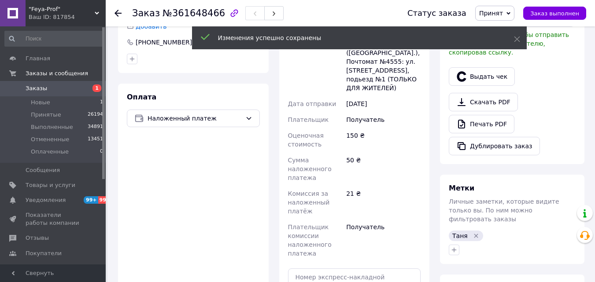
scroll to position [352, 0]
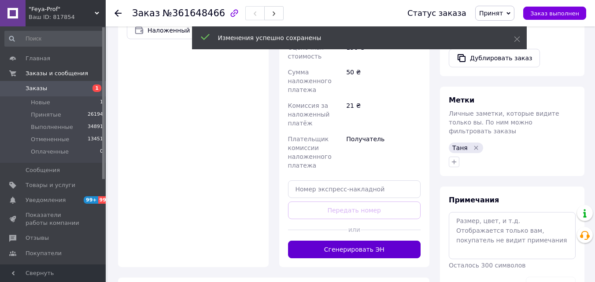
click at [385, 241] on button "Сгенерировать ЭН" at bounding box center [354, 250] width 133 height 18
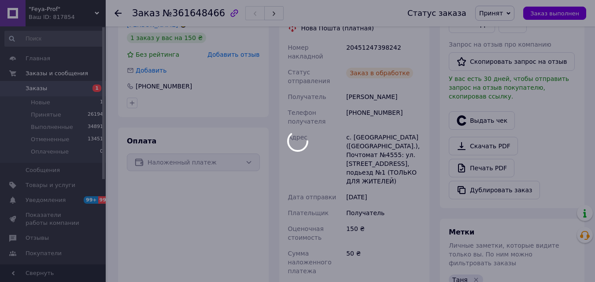
scroll to position [176, 0]
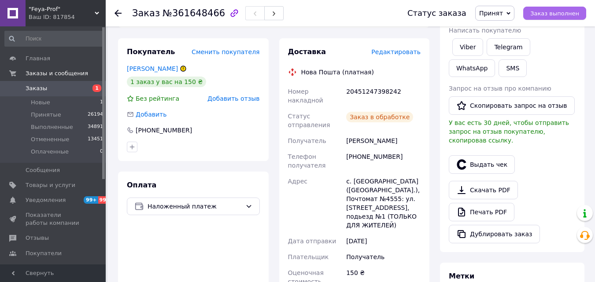
click at [549, 14] on span "Заказ выполнен" at bounding box center [554, 13] width 49 height 7
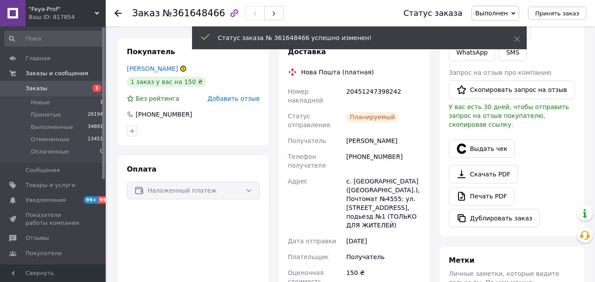
scroll to position [0, 0]
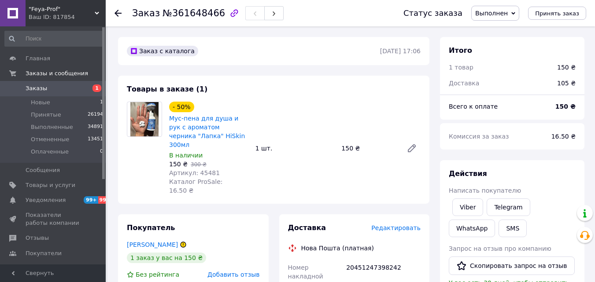
click at [74, 17] on div "Ваш ID: 817854" at bounding box center [67, 17] width 77 height 8
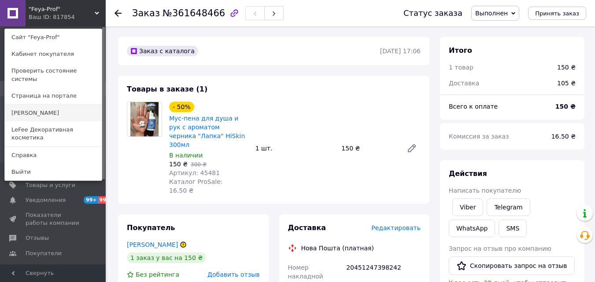
click at [56, 107] on link "[PERSON_NAME]" at bounding box center [53, 113] width 97 height 17
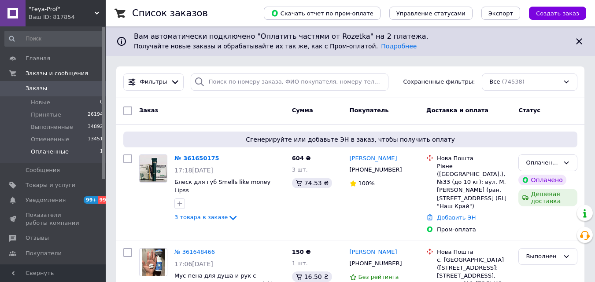
click at [74, 159] on li "Оплаченные 1" at bounding box center [54, 154] width 108 height 17
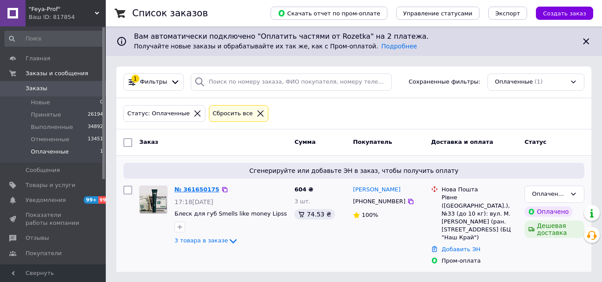
click at [201, 190] on link "№ 361650175" at bounding box center [196, 189] width 45 height 7
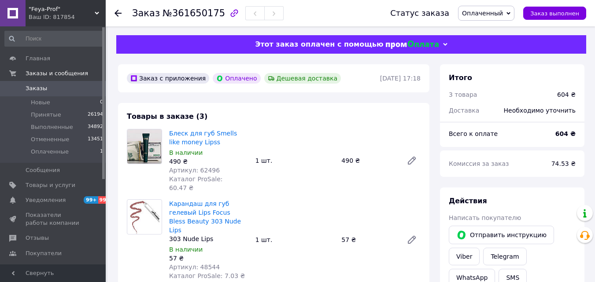
scroll to position [44, 0]
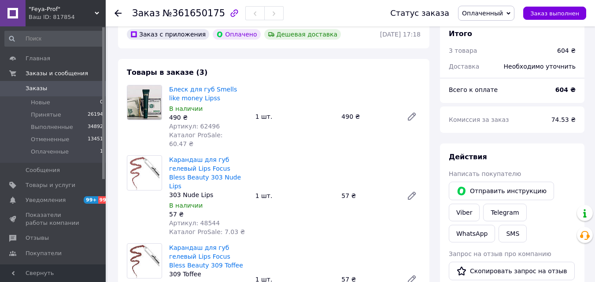
click at [495, 7] on span "Оплаченный" at bounding box center [486, 13] width 56 height 15
click at [495, 27] on li "Принят" at bounding box center [487, 30] width 56 height 13
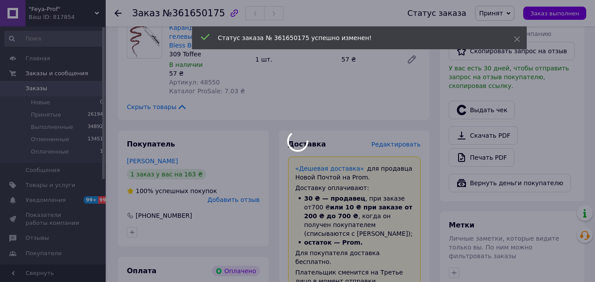
scroll to position [352, 0]
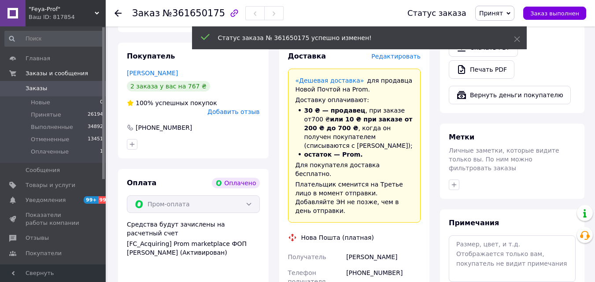
click at [456, 150] on span "Личные заметки, которые видите только вы. По ним можно фильтровать заказы" at bounding box center [504, 159] width 111 height 25
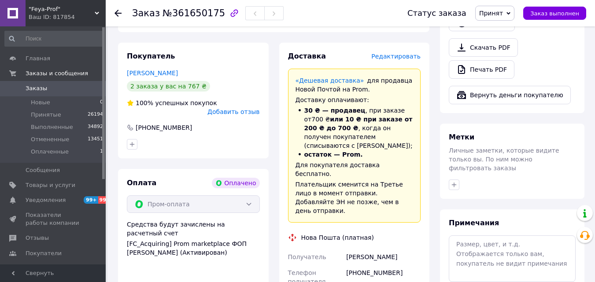
click at [461, 178] on div at bounding box center [512, 185] width 130 height 14
click at [459, 180] on button "button" at bounding box center [454, 185] width 11 height 11
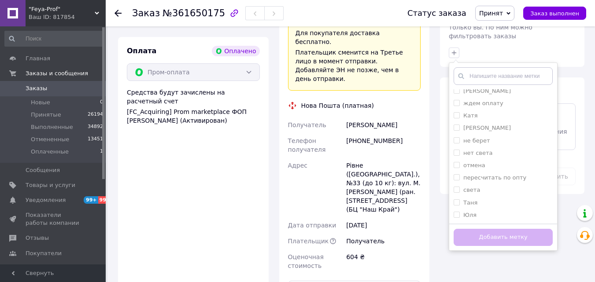
scroll to position [617, 0]
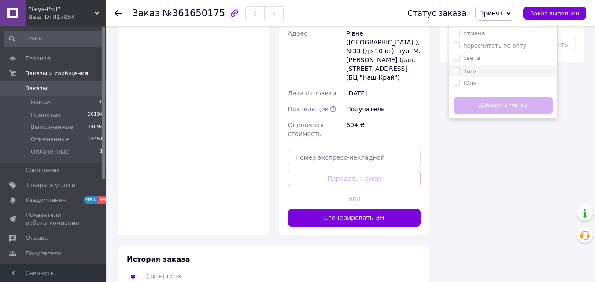
click at [461, 67] on label "Таня" at bounding box center [466, 71] width 24 height 8
click at [459, 67] on input "Таня" at bounding box center [457, 70] width 6 height 6
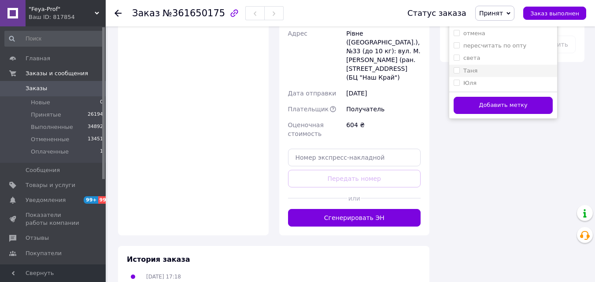
click at [464, 67] on label "Таня" at bounding box center [470, 70] width 14 height 7
checkbox input "true"
click at [477, 97] on button "Добавить метку" at bounding box center [503, 105] width 99 height 17
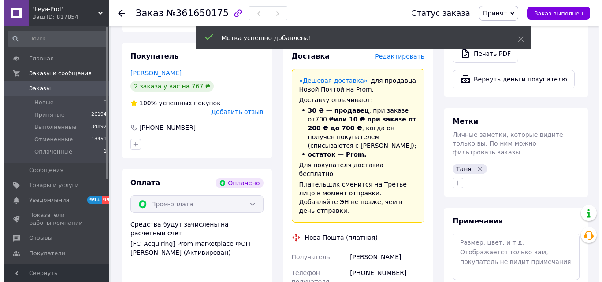
scroll to position [264, 0]
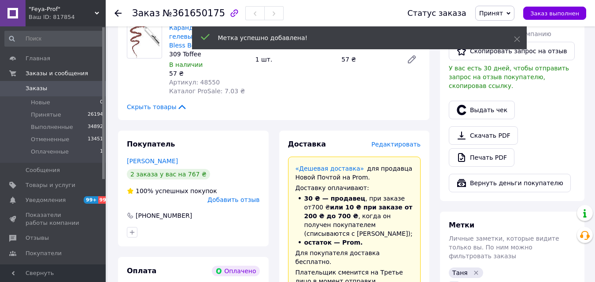
click at [407, 141] on span "Редактировать" at bounding box center [395, 144] width 49 height 7
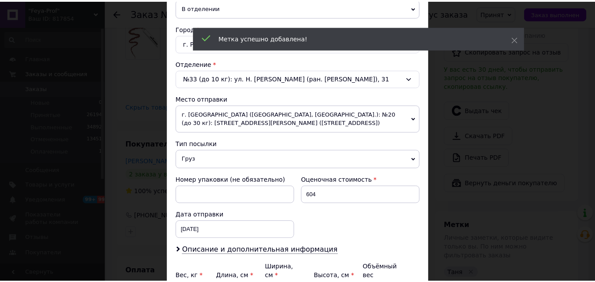
scroll to position [311, 0]
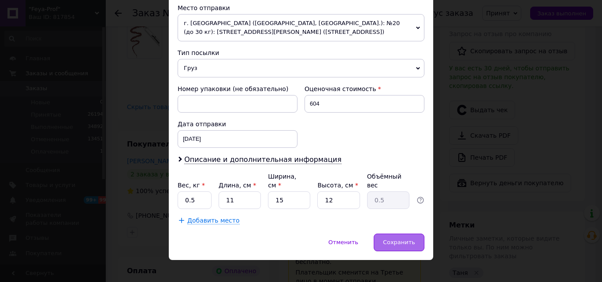
click at [402, 234] on div "Сохранить" at bounding box center [399, 243] width 51 height 18
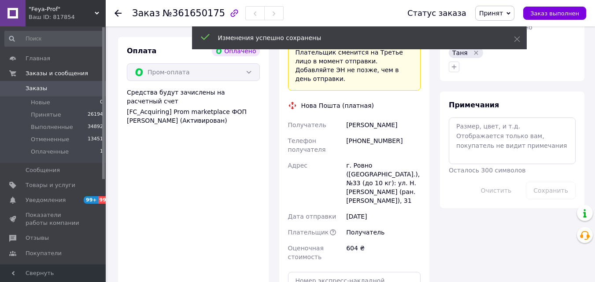
scroll to position [573, 0]
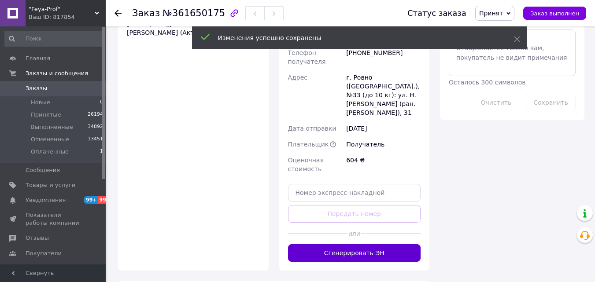
click at [358, 244] on button "Сгенерировать ЭН" at bounding box center [354, 253] width 133 height 18
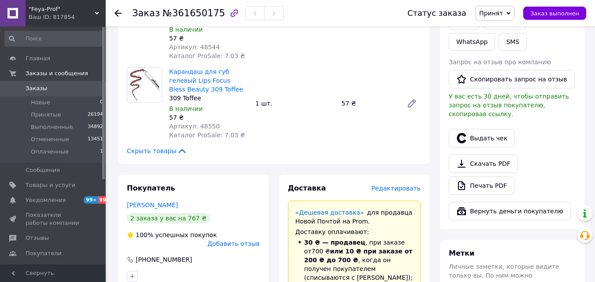
scroll to position [176, 0]
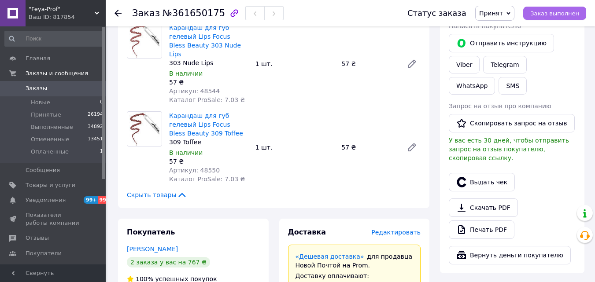
click at [541, 10] on span "Заказ выполнен" at bounding box center [554, 13] width 49 height 7
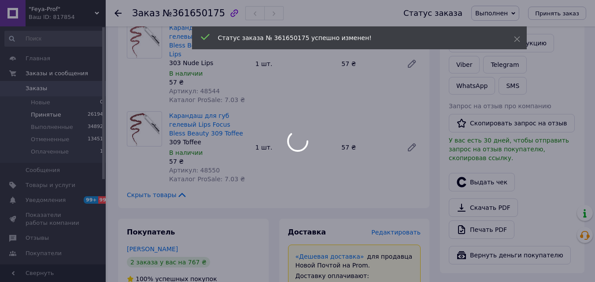
click at [63, 112] on div at bounding box center [297, 141] width 595 height 282
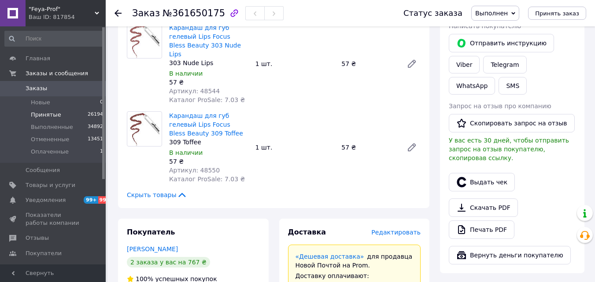
click at [61, 116] on li "Принятые 26194" at bounding box center [54, 115] width 108 height 12
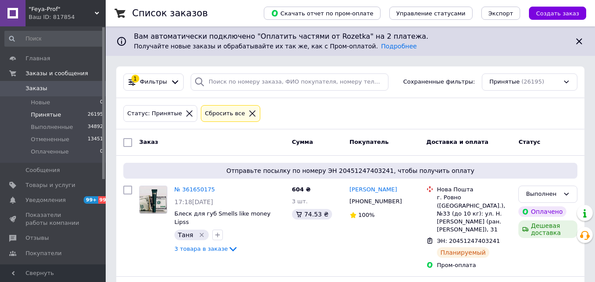
click at [185, 116] on icon at bounding box center [189, 114] width 8 height 8
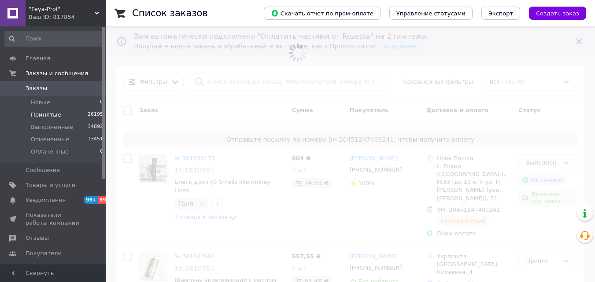
click at [218, 62] on span at bounding box center [297, 53] width 595 height 106
click at [214, 82] on span at bounding box center [297, 53] width 595 height 106
click at [214, 79] on span at bounding box center [297, 53] width 595 height 106
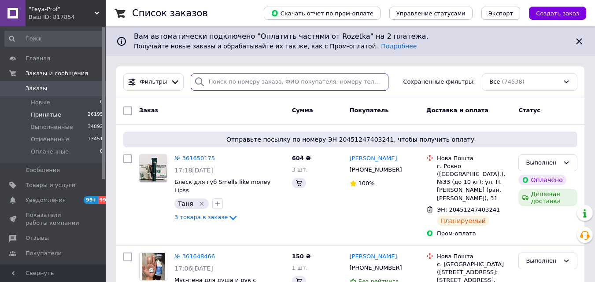
click at [219, 77] on input "search" at bounding box center [290, 82] width 198 height 17
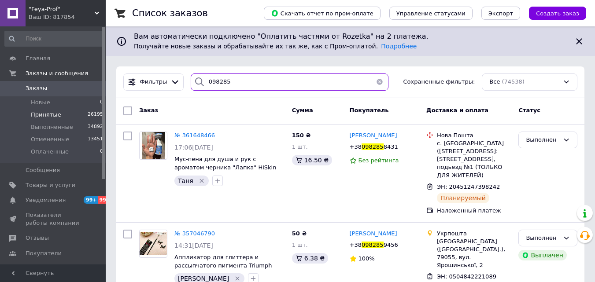
type input "098285"
click at [71, 109] on li "Принятые 26195" at bounding box center [54, 115] width 108 height 12
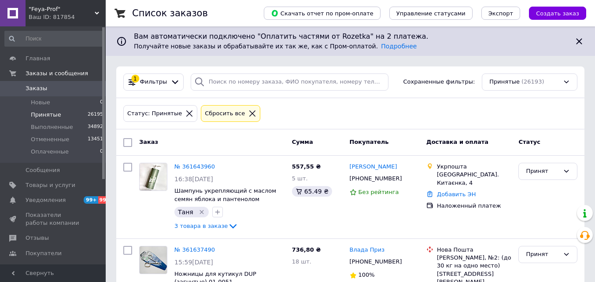
click at [80, 117] on li "Принятые 26195" at bounding box center [54, 115] width 108 height 12
click at [185, 113] on icon at bounding box center [189, 114] width 8 height 8
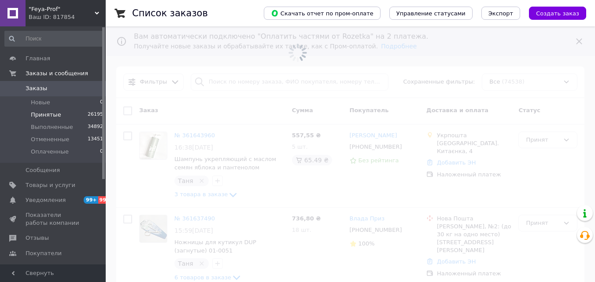
click at [225, 96] on span at bounding box center [297, 53] width 595 height 106
click at [229, 96] on span at bounding box center [297, 53] width 595 height 106
click at [213, 84] on span at bounding box center [297, 53] width 595 height 106
click at [213, 78] on input "search" at bounding box center [290, 82] width 198 height 17
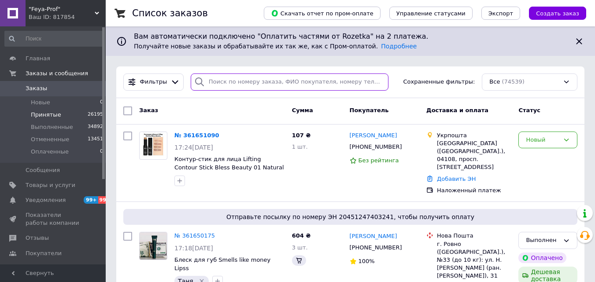
click at [212, 79] on input "search" at bounding box center [290, 82] width 198 height 17
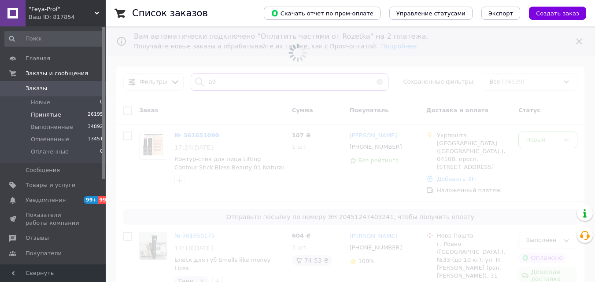
type input "а"
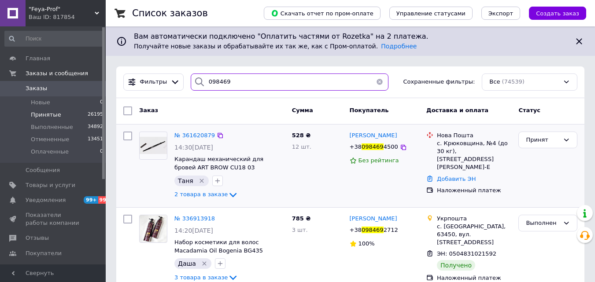
type input "098469"
click at [193, 139] on div "№ 361620879" at bounding box center [195, 136] width 42 height 10
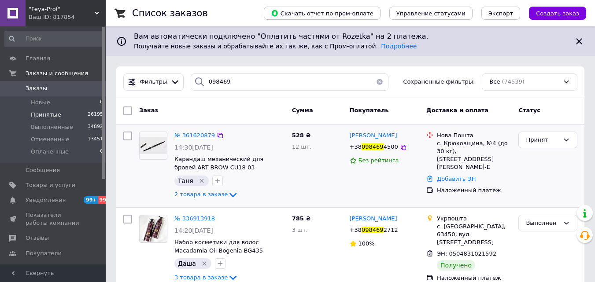
click at [193, 134] on span "№ 361620879" at bounding box center [194, 135] width 41 height 7
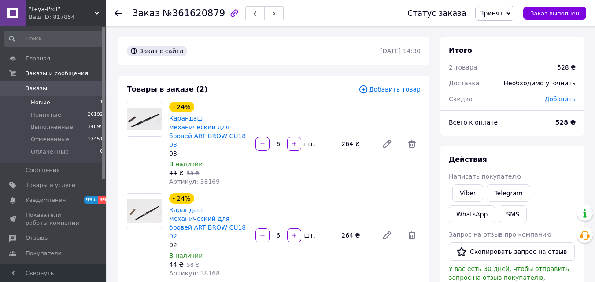
click at [65, 99] on li "Новые 1" at bounding box center [54, 102] width 108 height 12
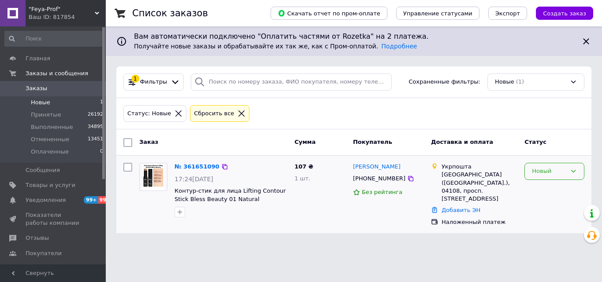
click at [574, 175] on div "Новый" at bounding box center [554, 171] width 60 height 17
click at [555, 189] on li "Принят" at bounding box center [554, 190] width 59 height 16
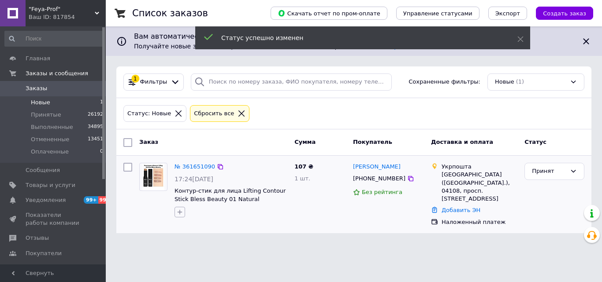
click at [177, 211] on icon "button" at bounding box center [179, 212] width 7 height 7
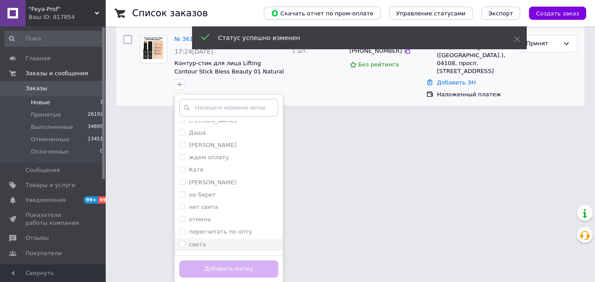
scroll to position [67, 0]
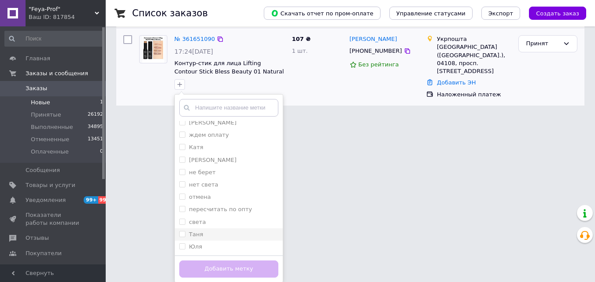
click at [200, 235] on label "Таня" at bounding box center [196, 234] width 14 height 7
checkbox input "true"
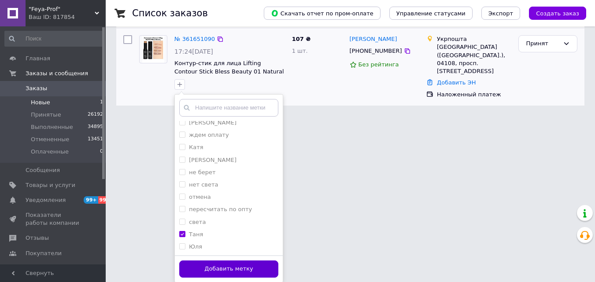
click at [209, 265] on button "Добавить метку" at bounding box center [228, 269] width 99 height 17
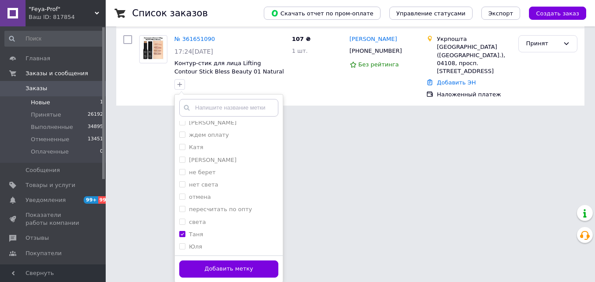
scroll to position [0, 0]
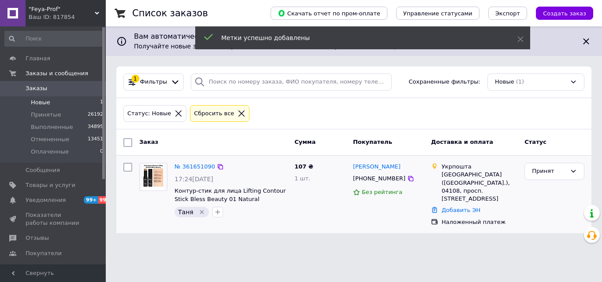
click at [201, 162] on div "№ 361651090 17:24, 12.09.2025 Контур-стик для лица Lifting Contour Stick Bless …" at bounding box center [231, 190] width 120 height 62
click at [201, 163] on link "№ 361651090" at bounding box center [194, 166] width 41 height 7
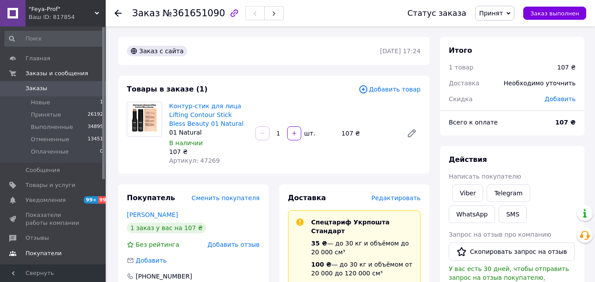
click at [47, 236] on span "Отзывы" at bounding box center [54, 238] width 56 height 8
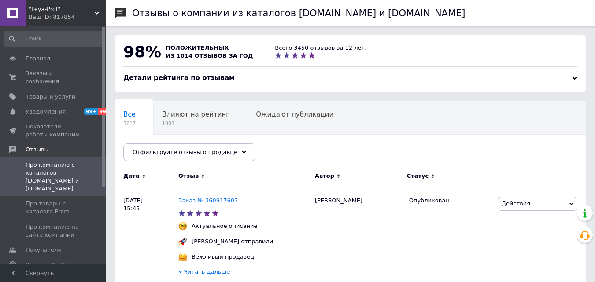
click at [66, 11] on span ""Feya-Prof"" at bounding box center [62, 9] width 66 height 8
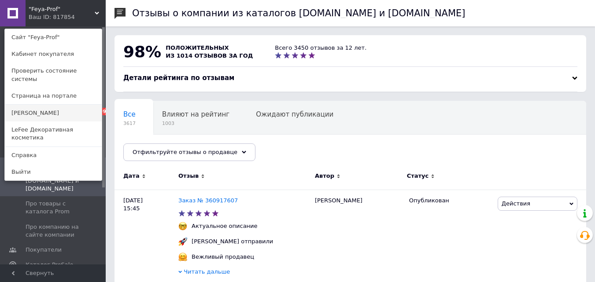
click at [54, 105] on link "[PERSON_NAME]" at bounding box center [53, 113] width 97 height 17
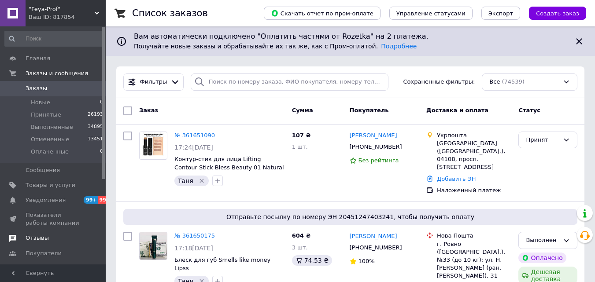
click at [44, 239] on span "Отзывы" at bounding box center [37, 238] width 23 height 8
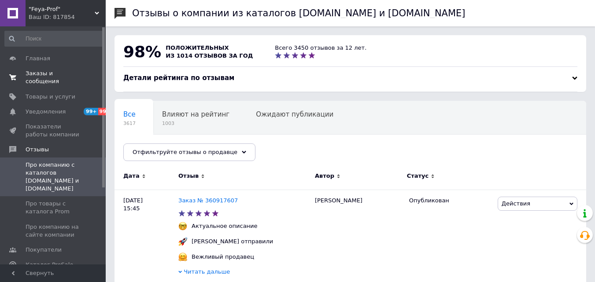
click at [70, 73] on span "Заказы и сообщения" at bounding box center [54, 78] width 56 height 16
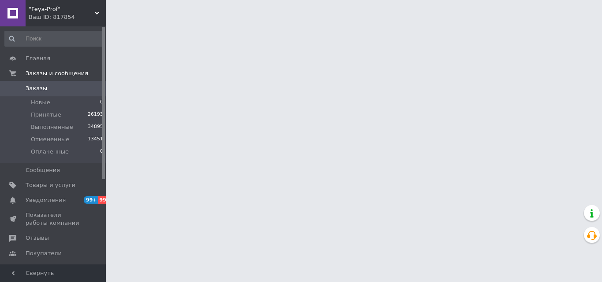
click at [64, 15] on div "Ваш ID: 817854" at bounding box center [67, 17] width 77 height 8
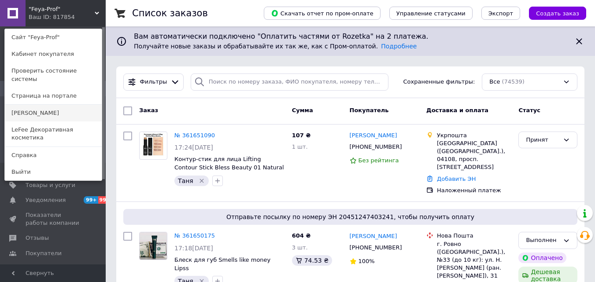
click at [59, 105] on link "[PERSON_NAME]" at bounding box center [53, 113] width 97 height 17
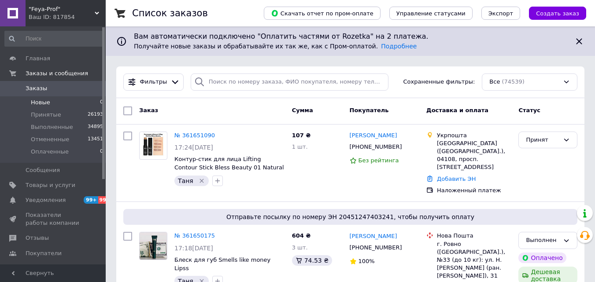
click at [41, 105] on span "Новые" at bounding box center [40, 103] width 19 height 8
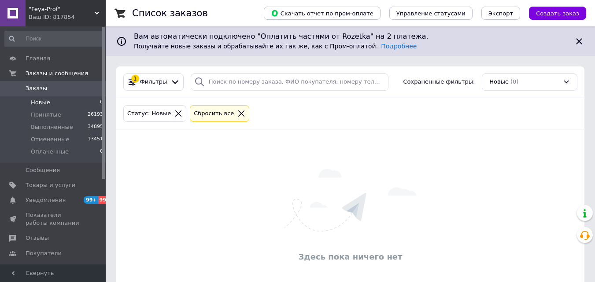
click at [38, 15] on div "Ваш ID: 817854" at bounding box center [67, 17] width 77 height 8
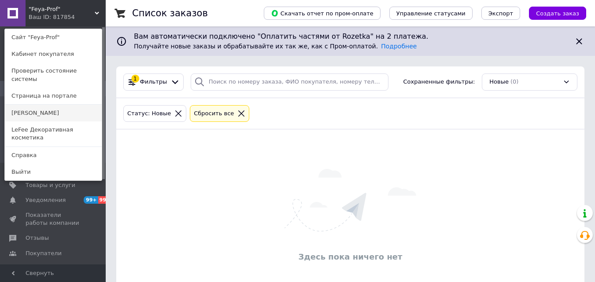
click at [31, 105] on link "[PERSON_NAME]" at bounding box center [53, 113] width 97 height 17
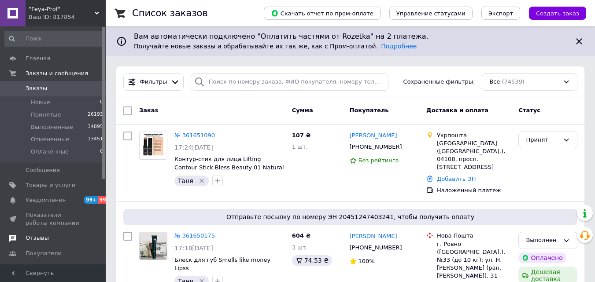
click at [62, 244] on link "Отзывы" at bounding box center [54, 238] width 108 height 15
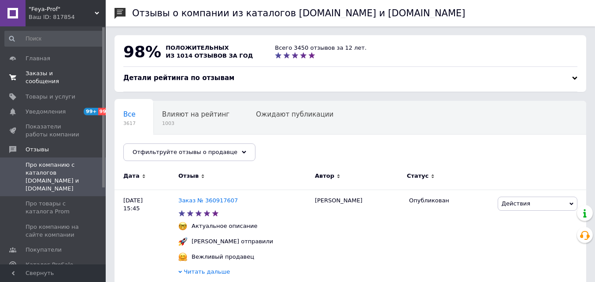
click at [59, 74] on span "Заказы и сообщения" at bounding box center [54, 78] width 56 height 16
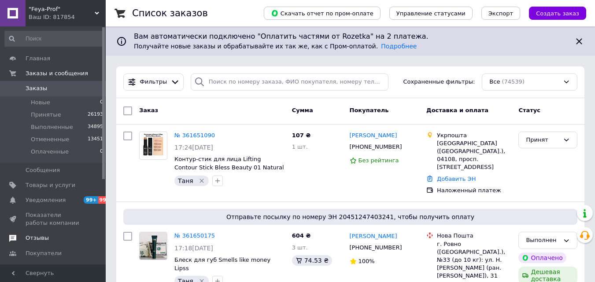
click at [48, 237] on span "Отзывы" at bounding box center [54, 238] width 56 height 8
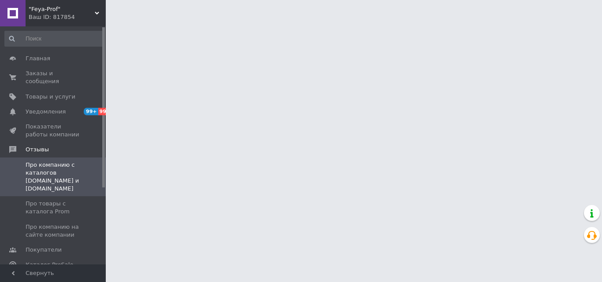
click at [81, 19] on div "Ваш ID: 817854" at bounding box center [67, 17] width 77 height 8
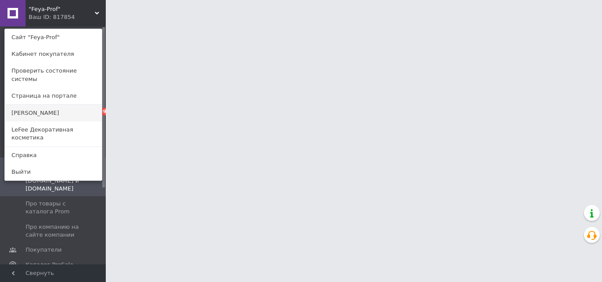
click at [61, 105] on link "[PERSON_NAME]" at bounding box center [53, 113] width 97 height 17
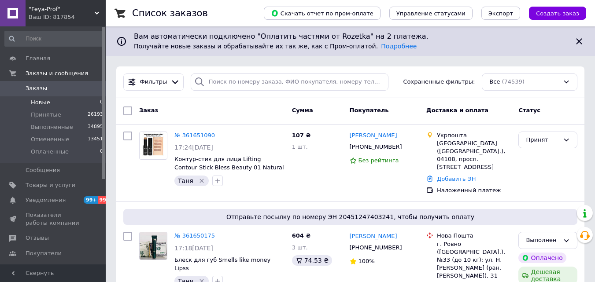
click at [76, 105] on li "Новые 0" at bounding box center [54, 102] width 108 height 12
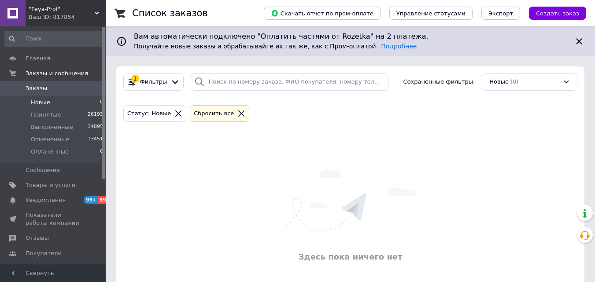
click at [70, 101] on li "Новые 0" at bounding box center [54, 102] width 108 height 12
click at [53, 237] on span "Отзывы" at bounding box center [54, 238] width 56 height 8
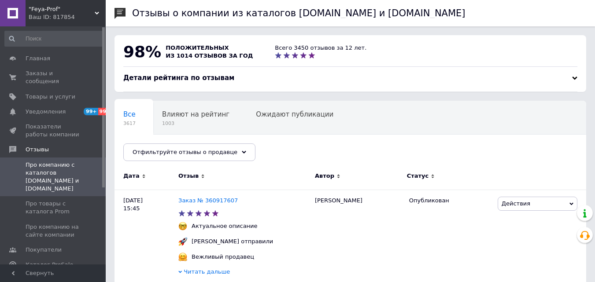
click at [69, 6] on span ""Feya-Prof"" at bounding box center [62, 9] width 66 height 8
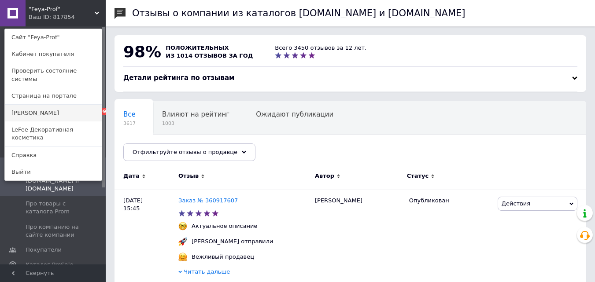
click at [60, 107] on link "[PERSON_NAME]" at bounding box center [53, 113] width 97 height 17
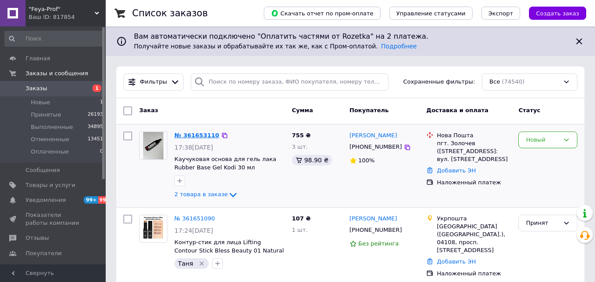
click at [198, 136] on link "№ 361653110" at bounding box center [196, 135] width 45 height 7
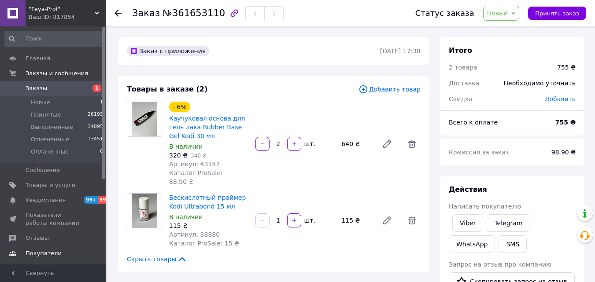
click at [48, 243] on link "Отзывы" at bounding box center [54, 238] width 108 height 15
